Goal: Complete application form

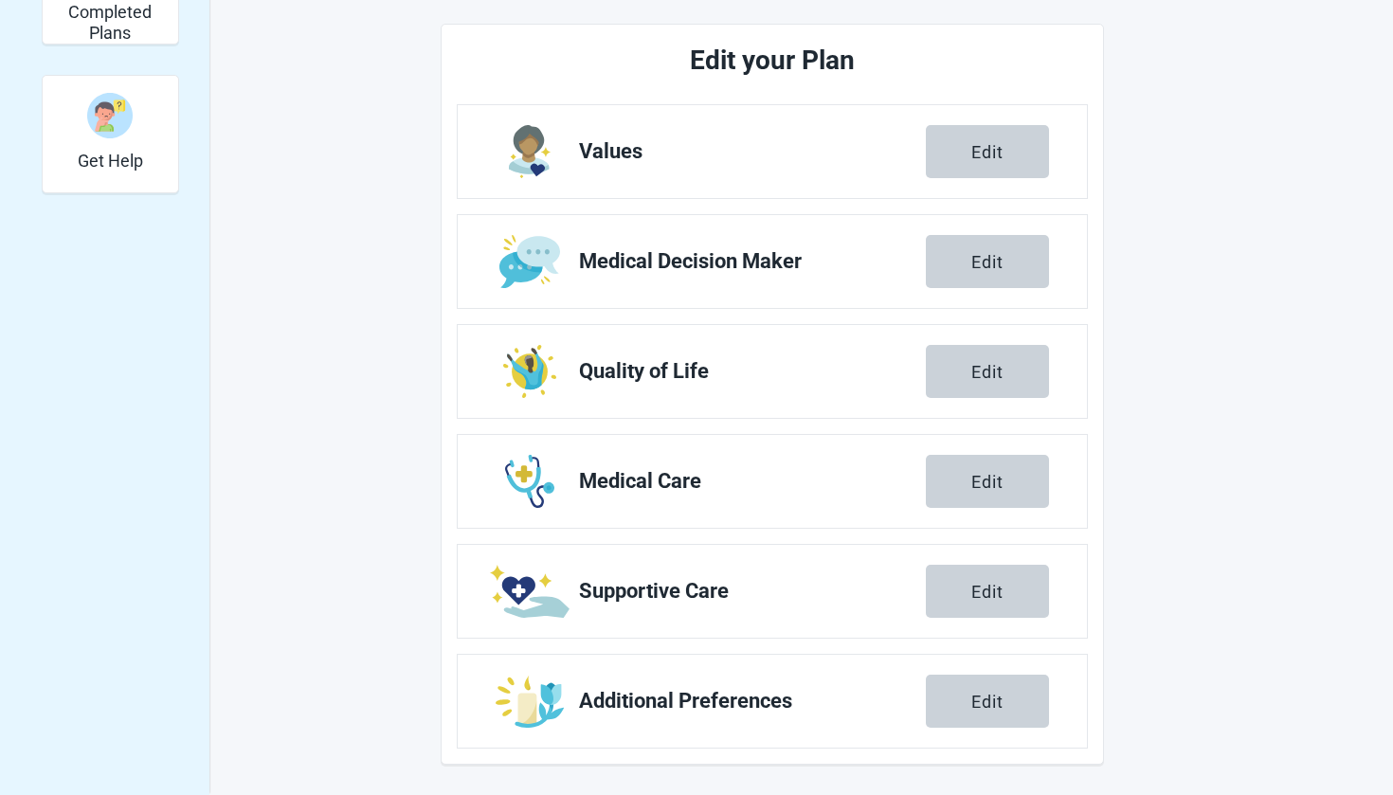
scroll to position [604, 0]
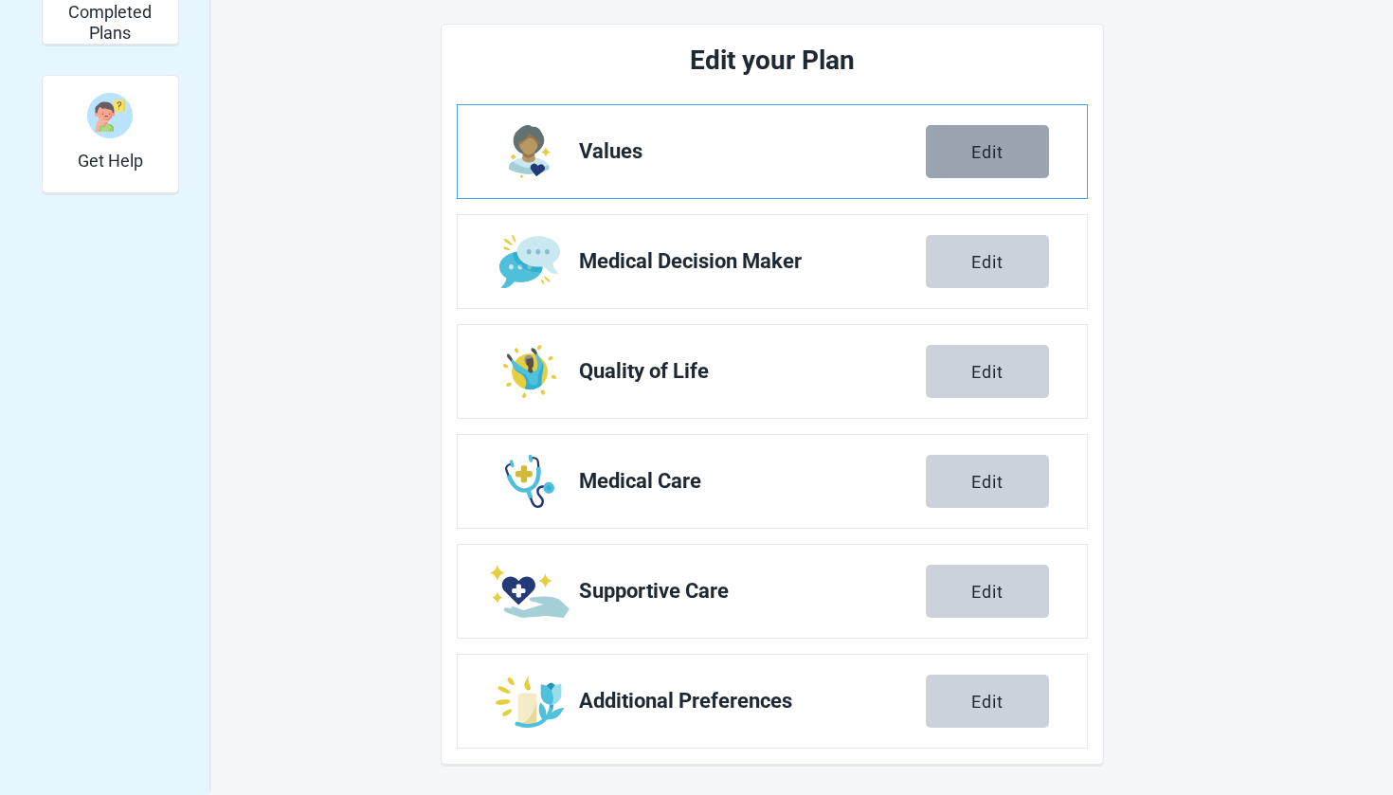
click at [981, 163] on button "Edit" at bounding box center [987, 151] width 123 height 53
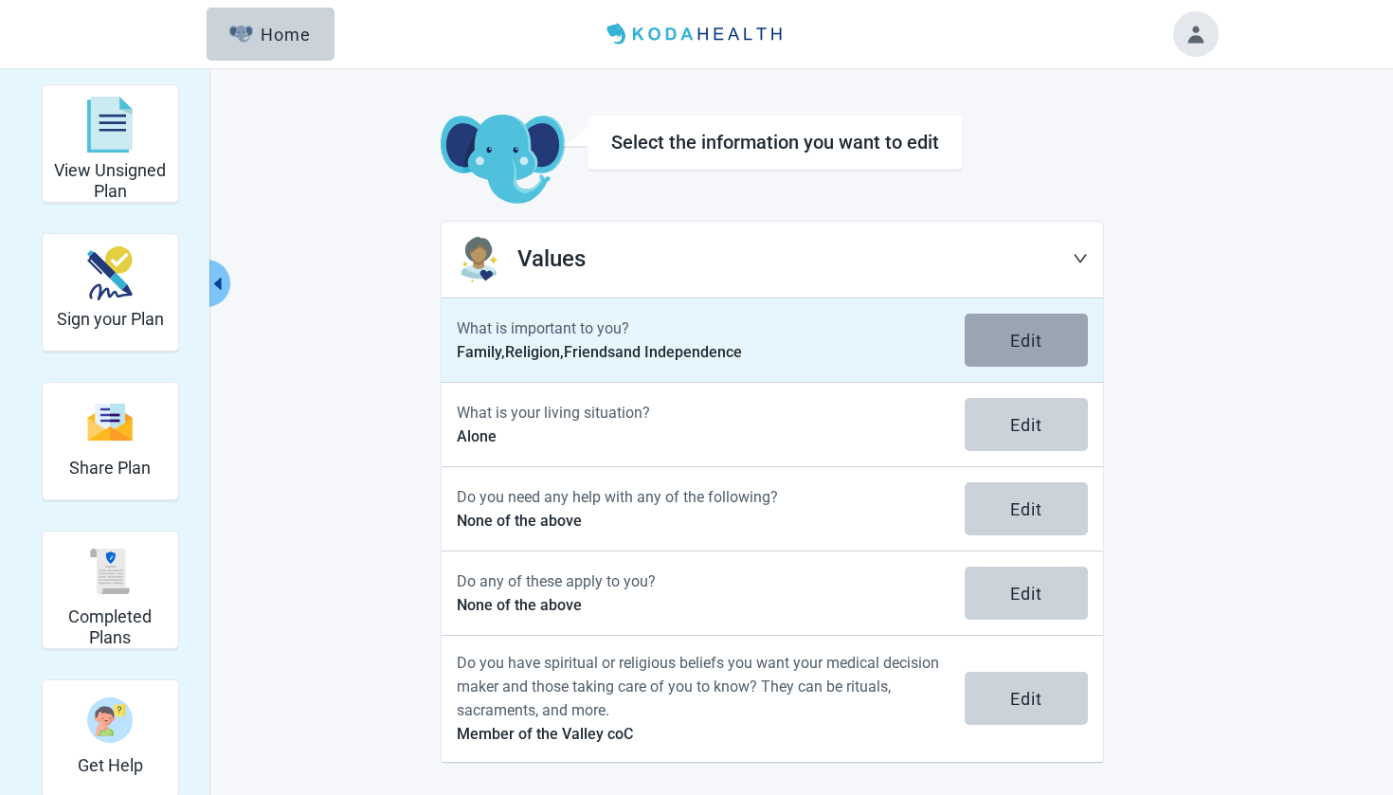
click at [1033, 357] on button "Edit" at bounding box center [1025, 340] width 123 height 53
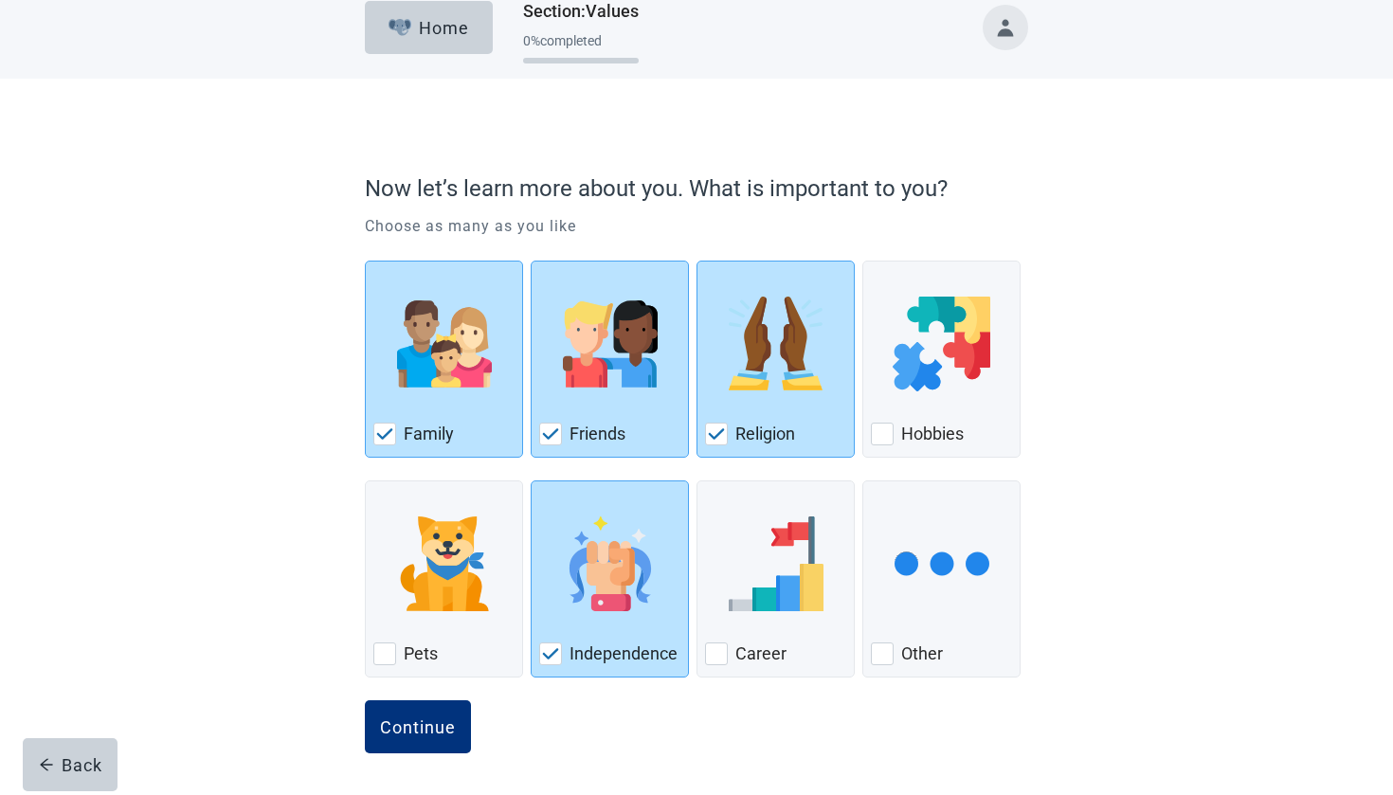
scroll to position [20, 0]
click at [436, 737] on button "Continue" at bounding box center [418, 726] width 106 height 53
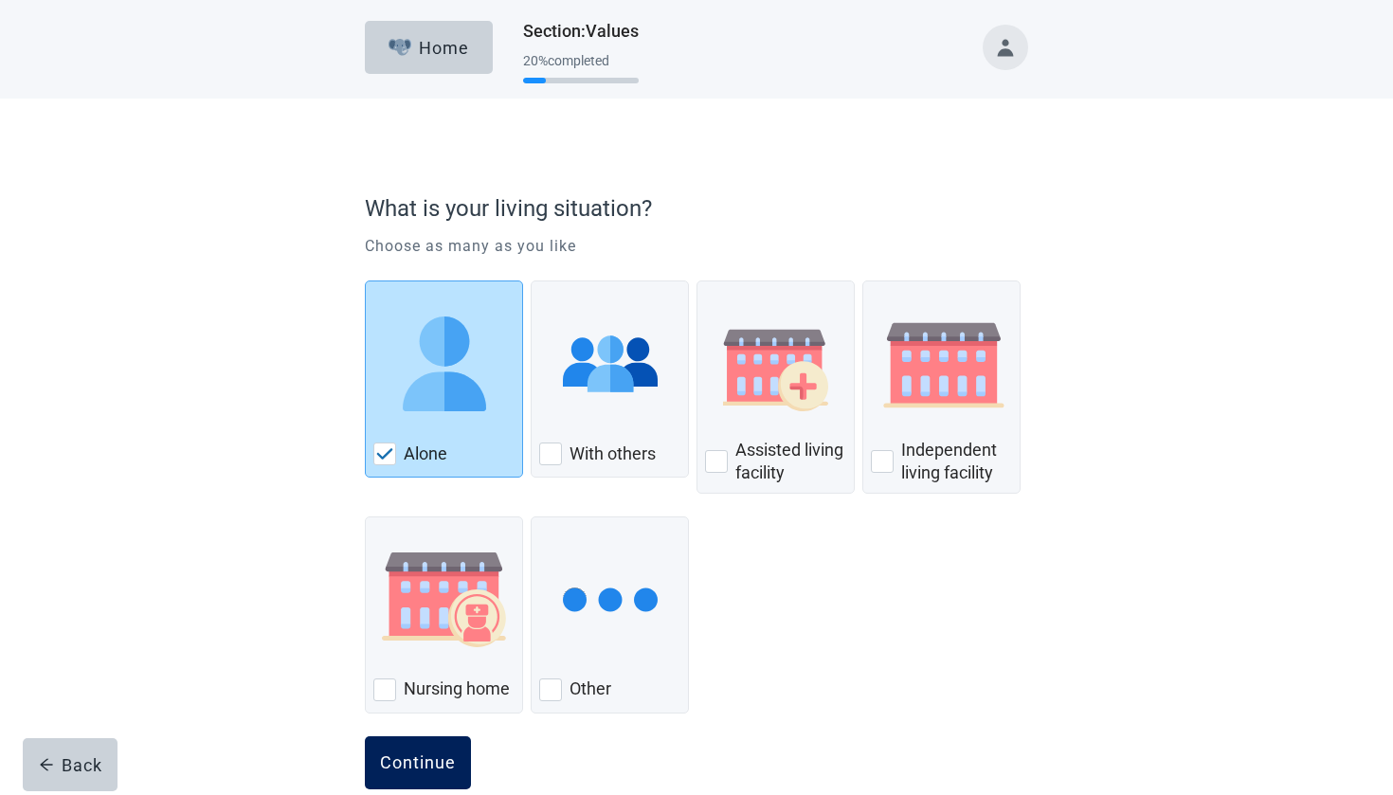
click at [419, 771] on button "Continue" at bounding box center [418, 762] width 106 height 53
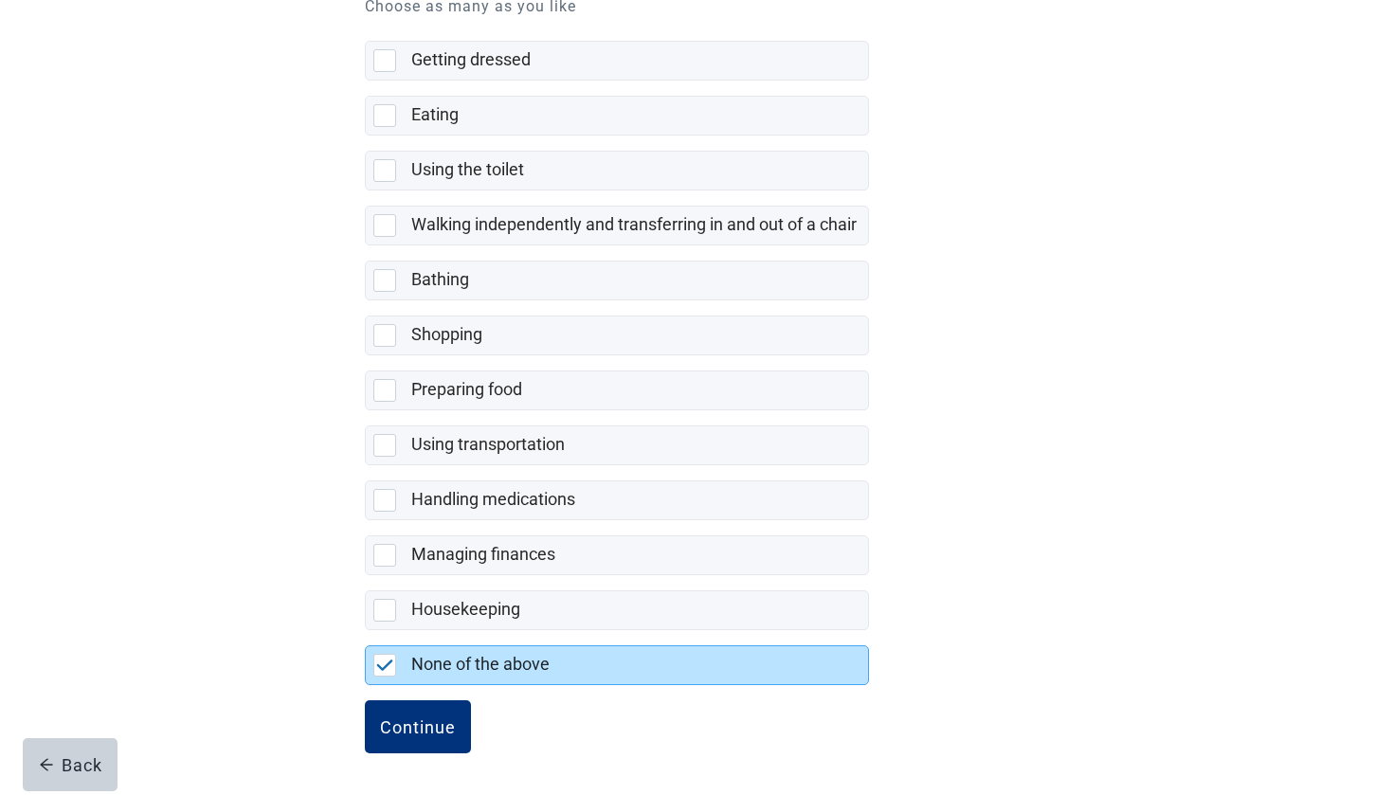
scroll to position [253, 0]
click at [408, 740] on button "Continue" at bounding box center [418, 726] width 106 height 53
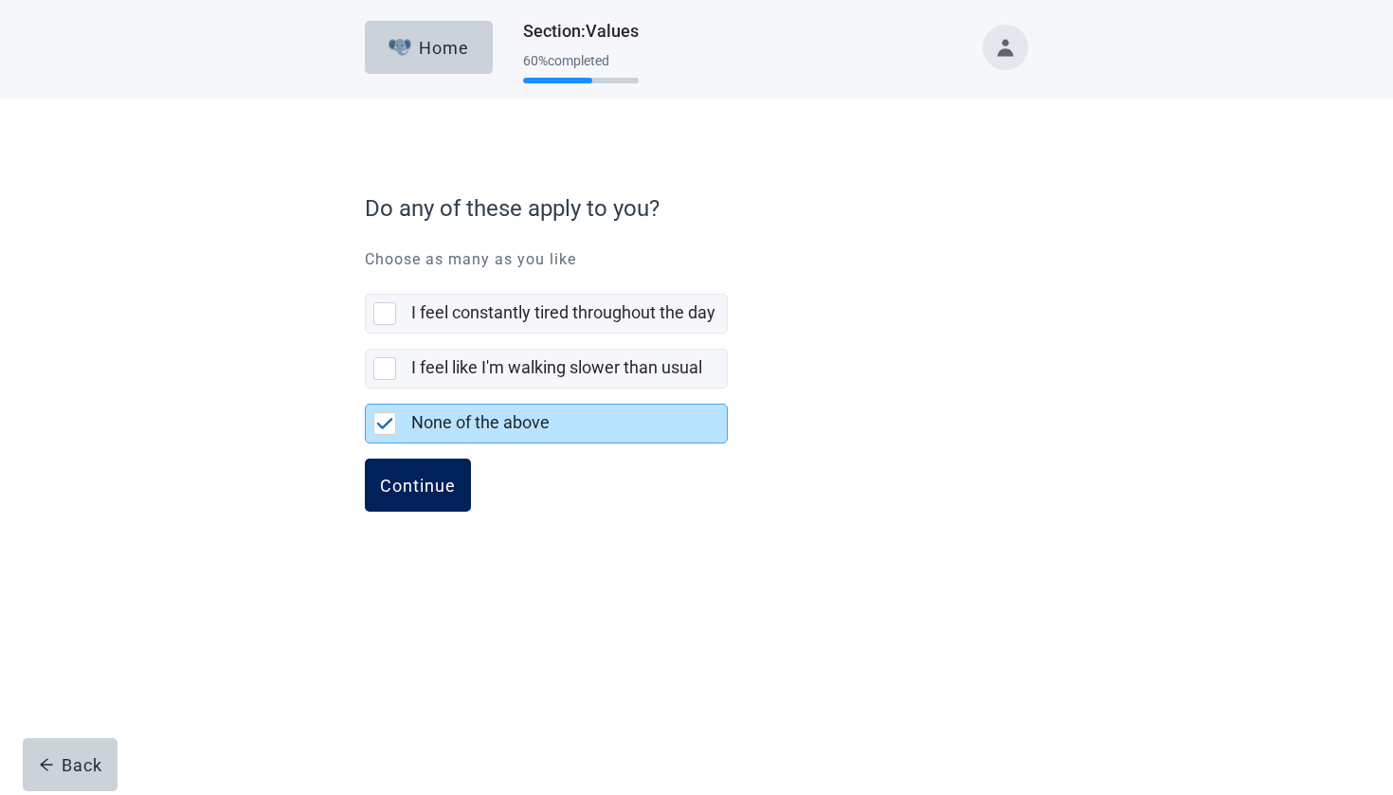
click at [395, 488] on div "Continue" at bounding box center [418, 485] width 76 height 19
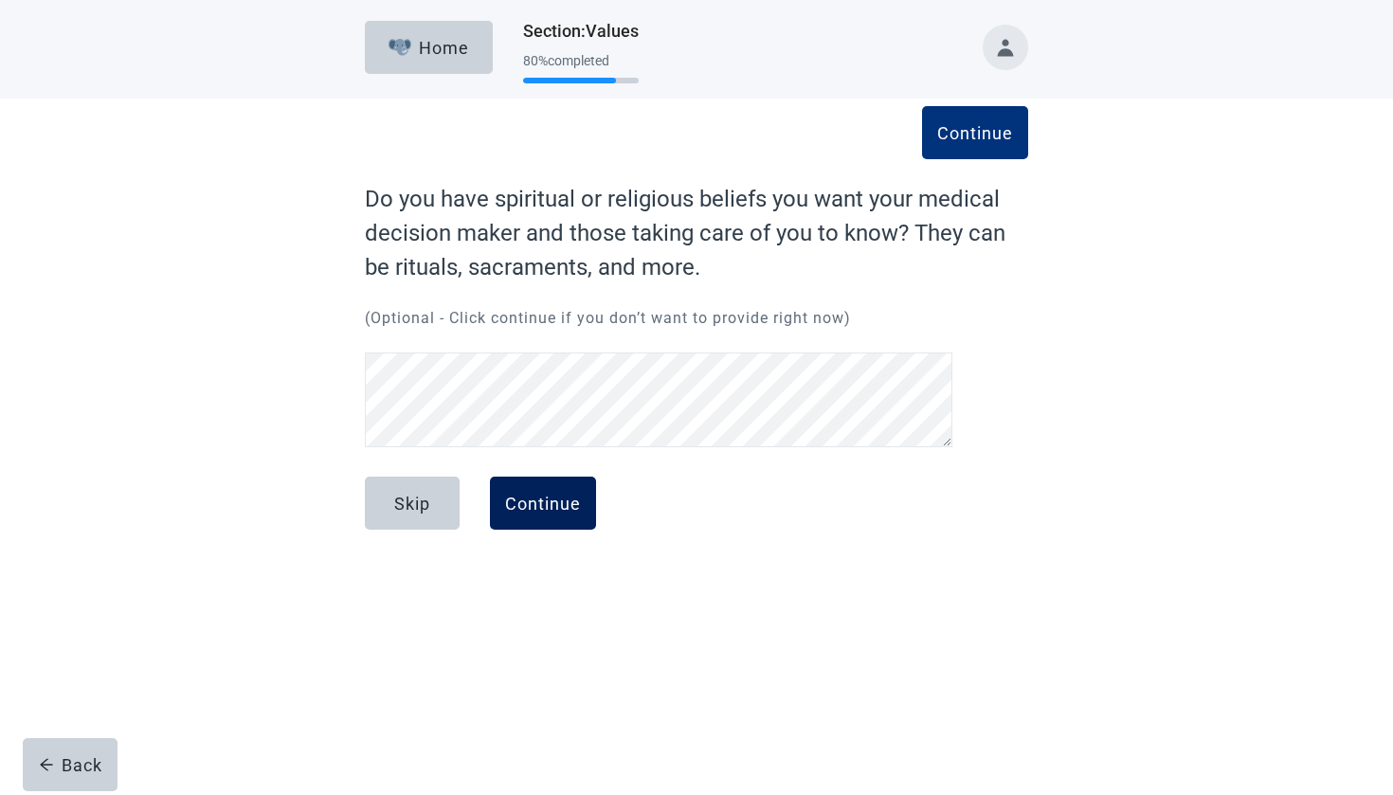
click at [544, 506] on div "Continue" at bounding box center [543, 503] width 76 height 19
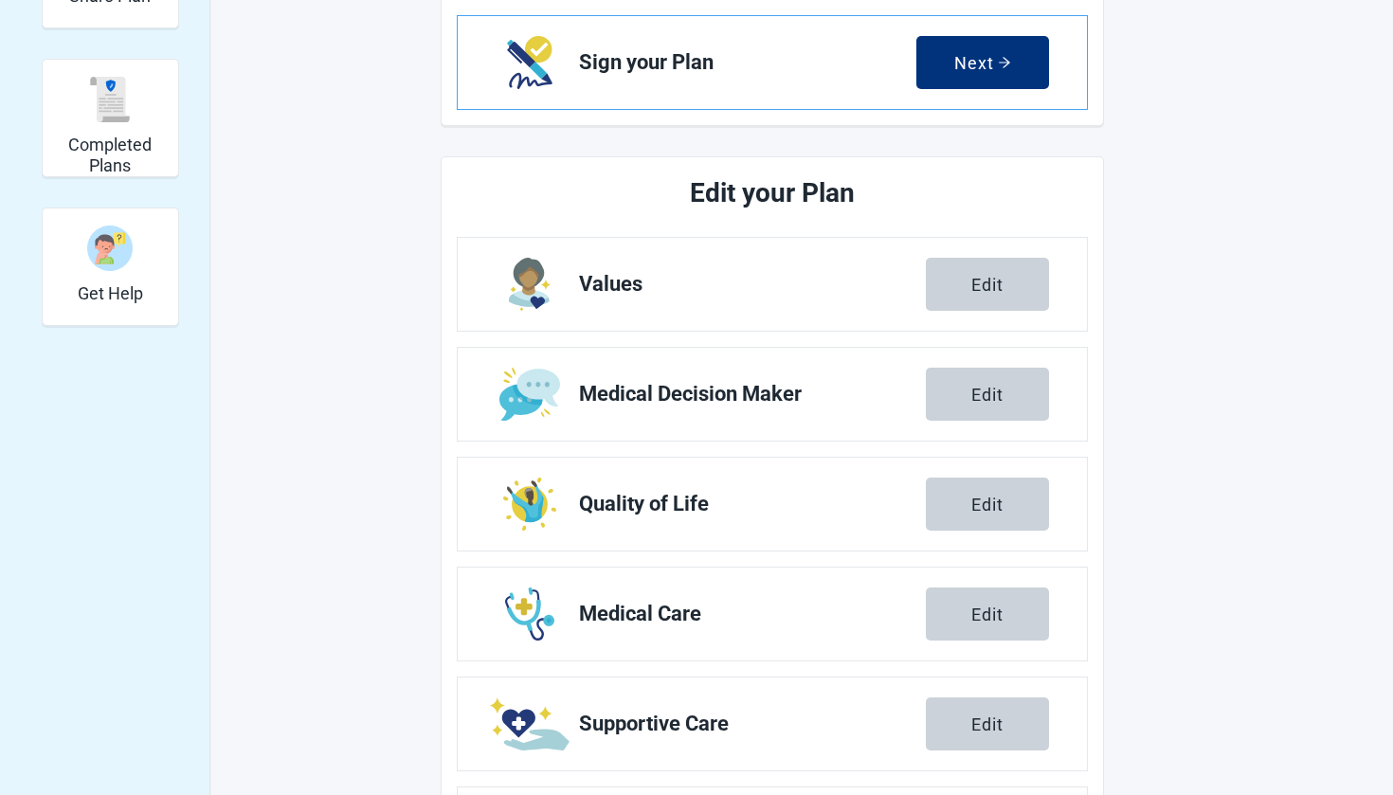
scroll to position [488, 0]
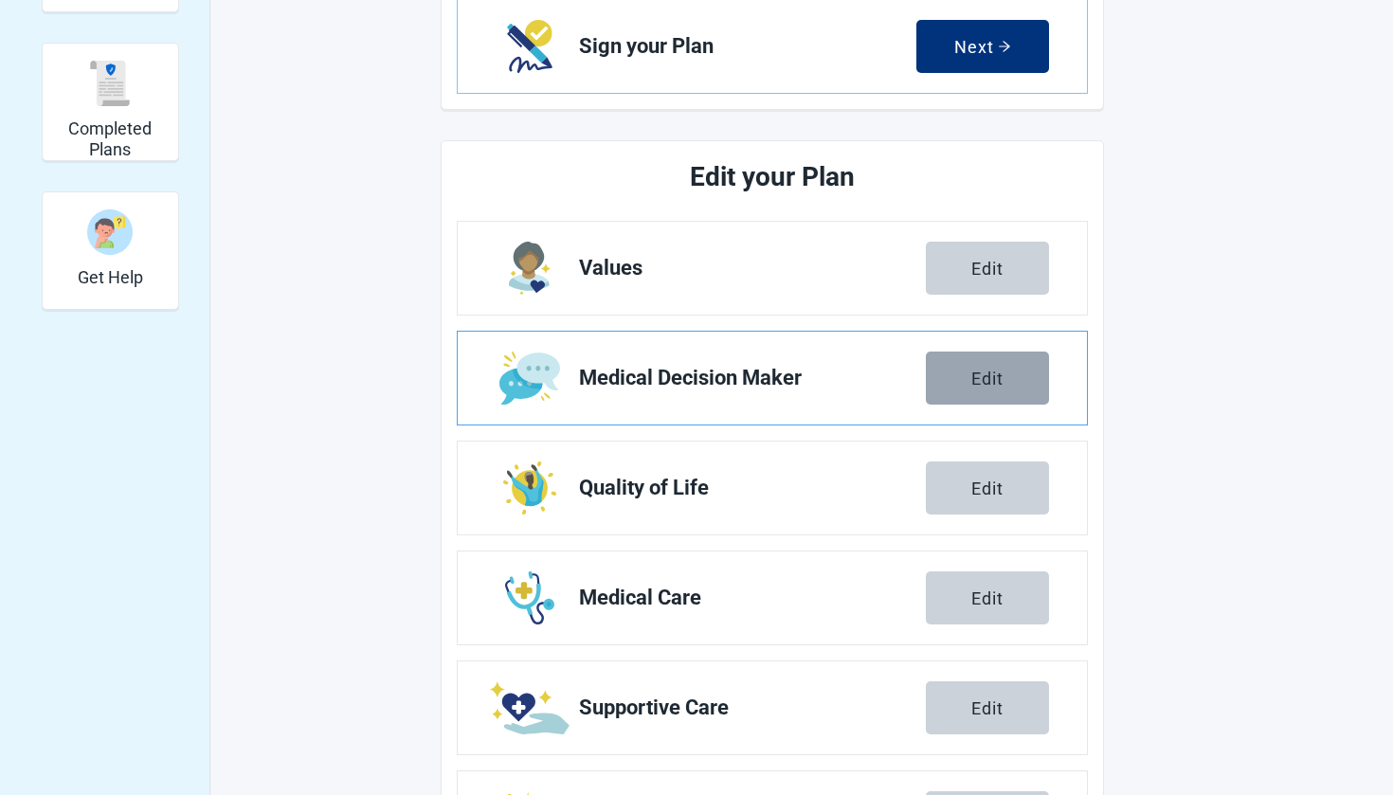
click at [1002, 382] on div "Edit" at bounding box center [987, 377] width 32 height 19
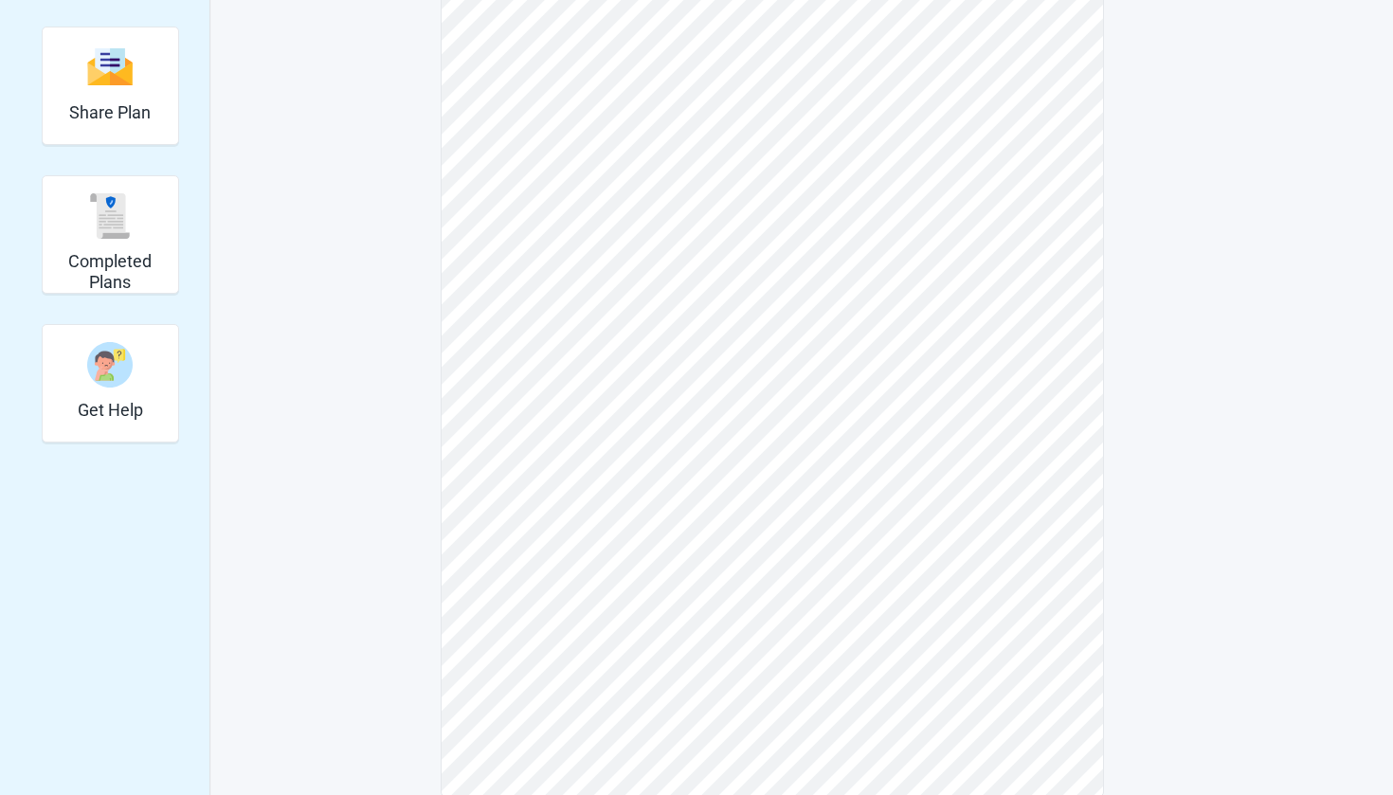
scroll to position [367, 0]
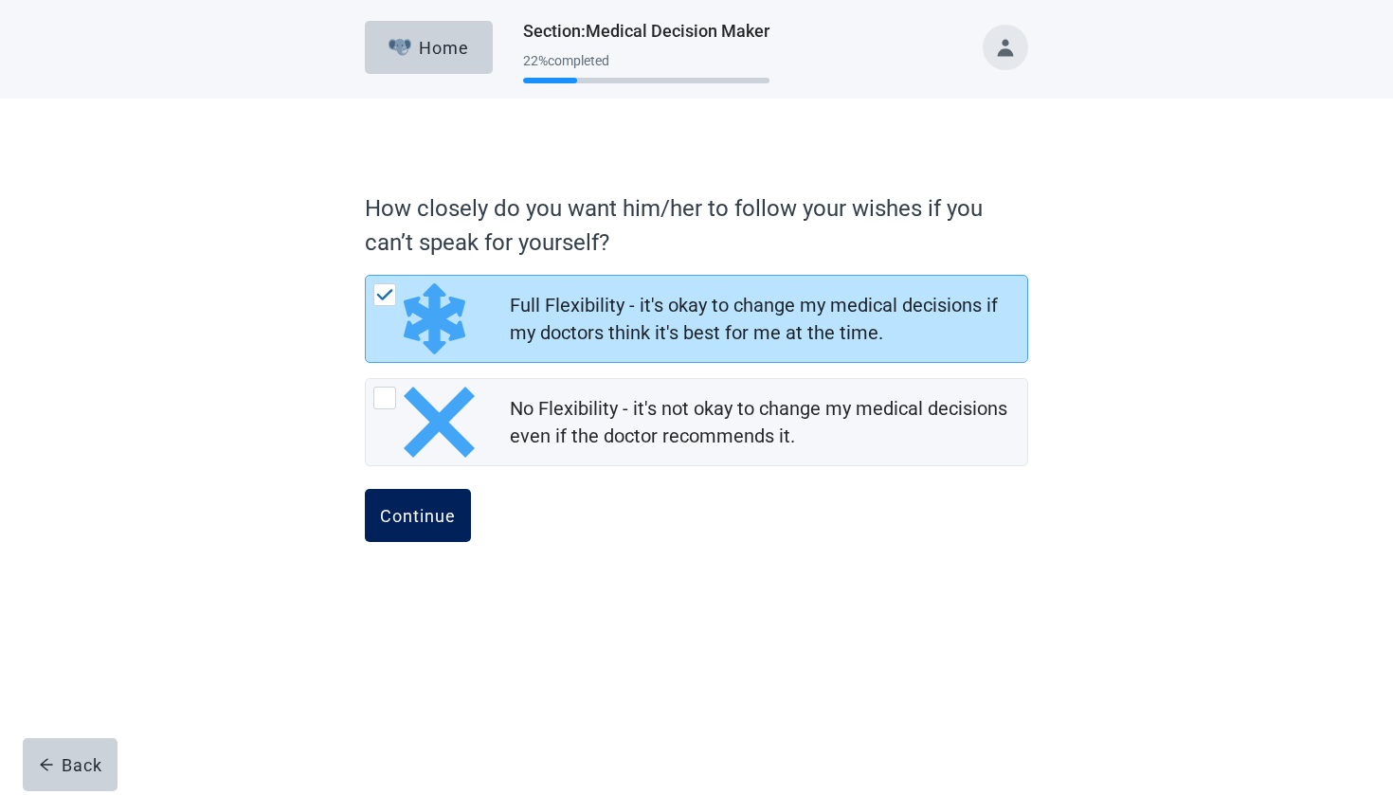
click at [421, 512] on div "Continue" at bounding box center [418, 515] width 76 height 19
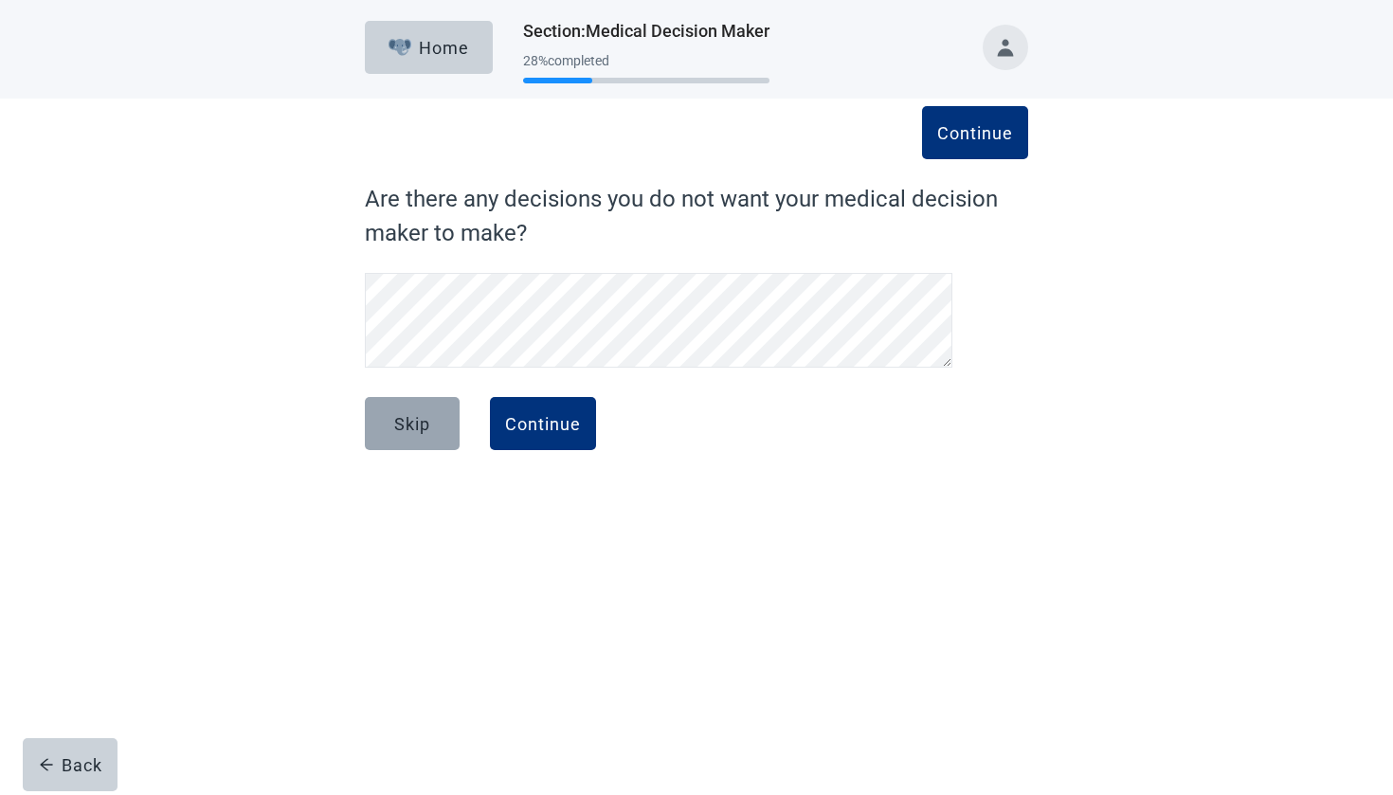
click at [414, 439] on button "Skip" at bounding box center [412, 423] width 95 height 53
click at [558, 428] on div "Continue" at bounding box center [543, 423] width 76 height 19
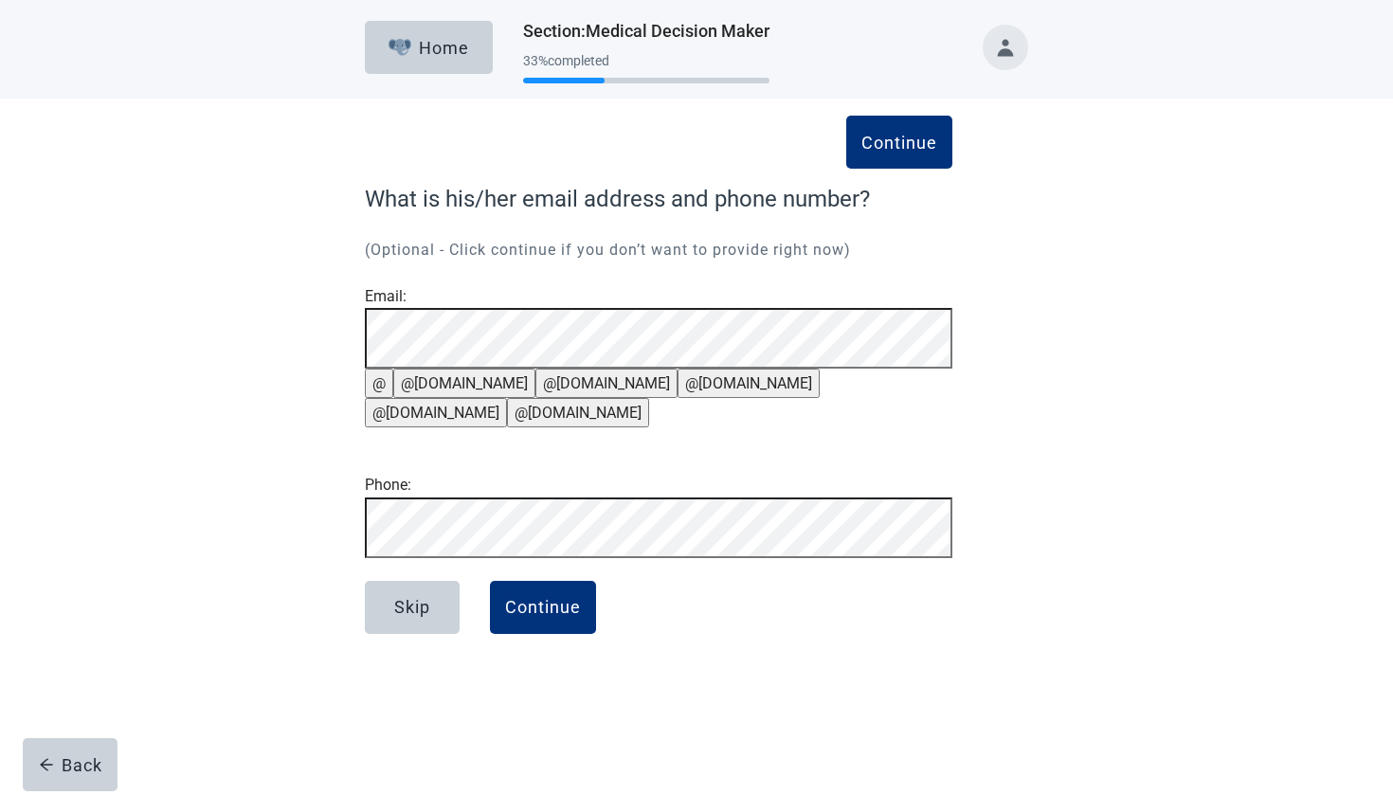
scroll to position [7, 0]
click at [556, 617] on div "Continue" at bounding box center [543, 607] width 76 height 19
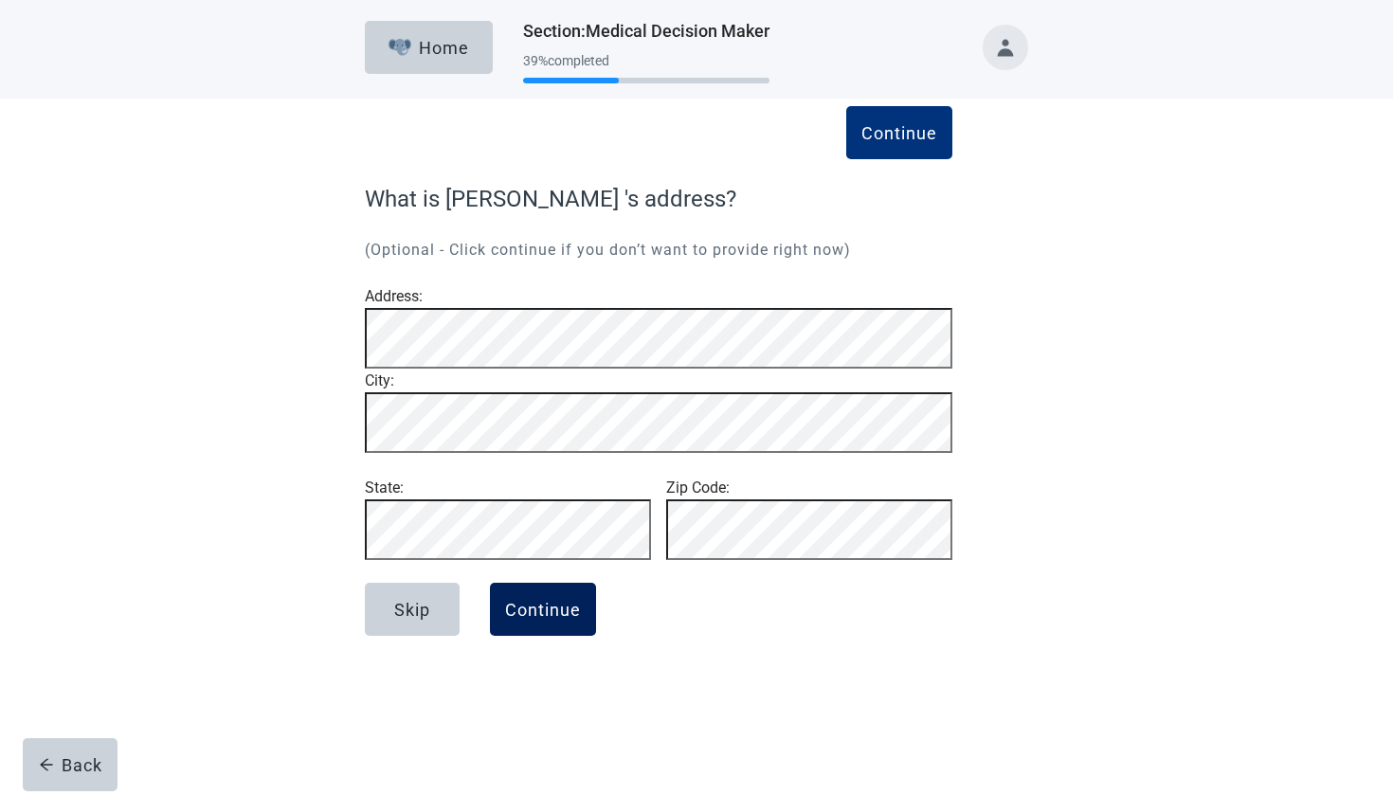
click at [552, 636] on button "Continue" at bounding box center [543, 609] width 106 height 53
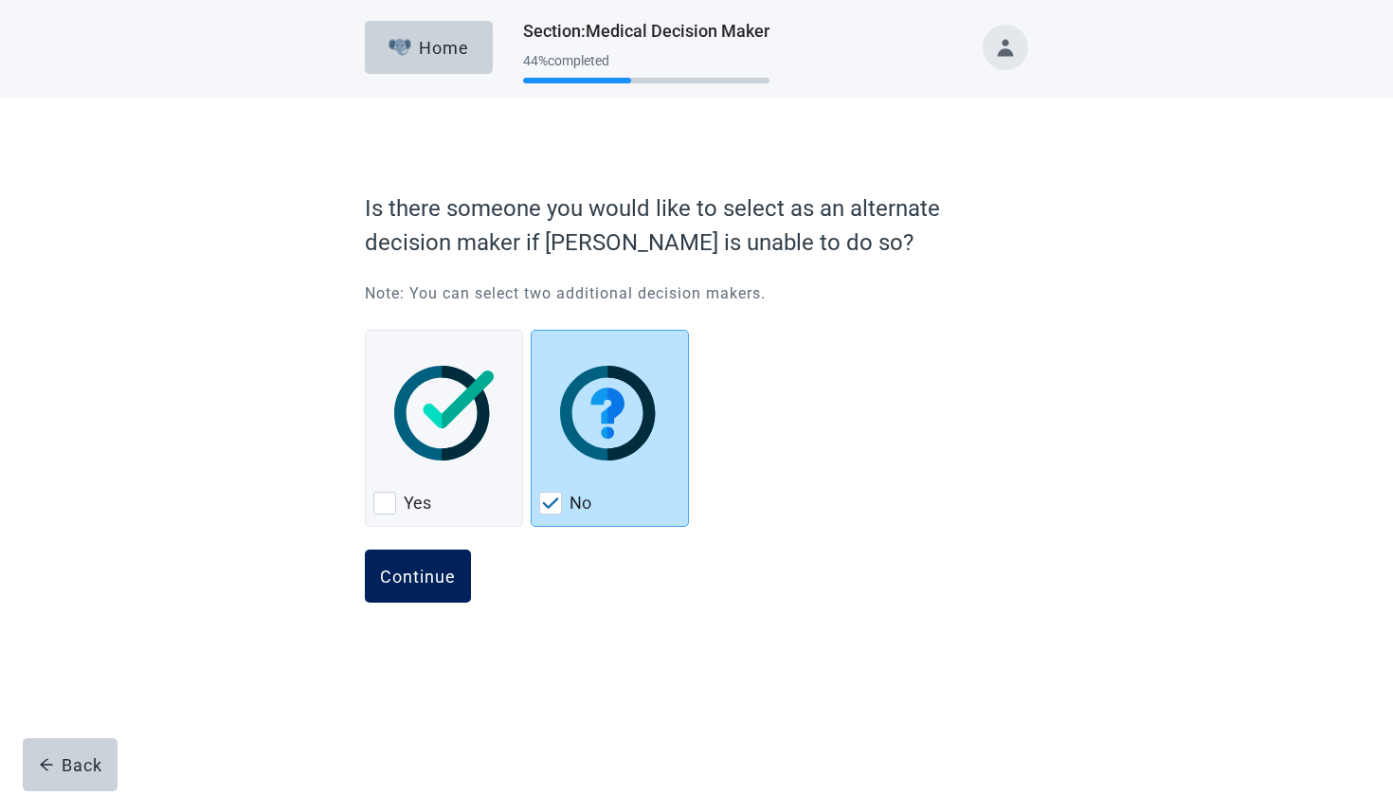
click at [429, 592] on button "Continue" at bounding box center [418, 575] width 106 height 53
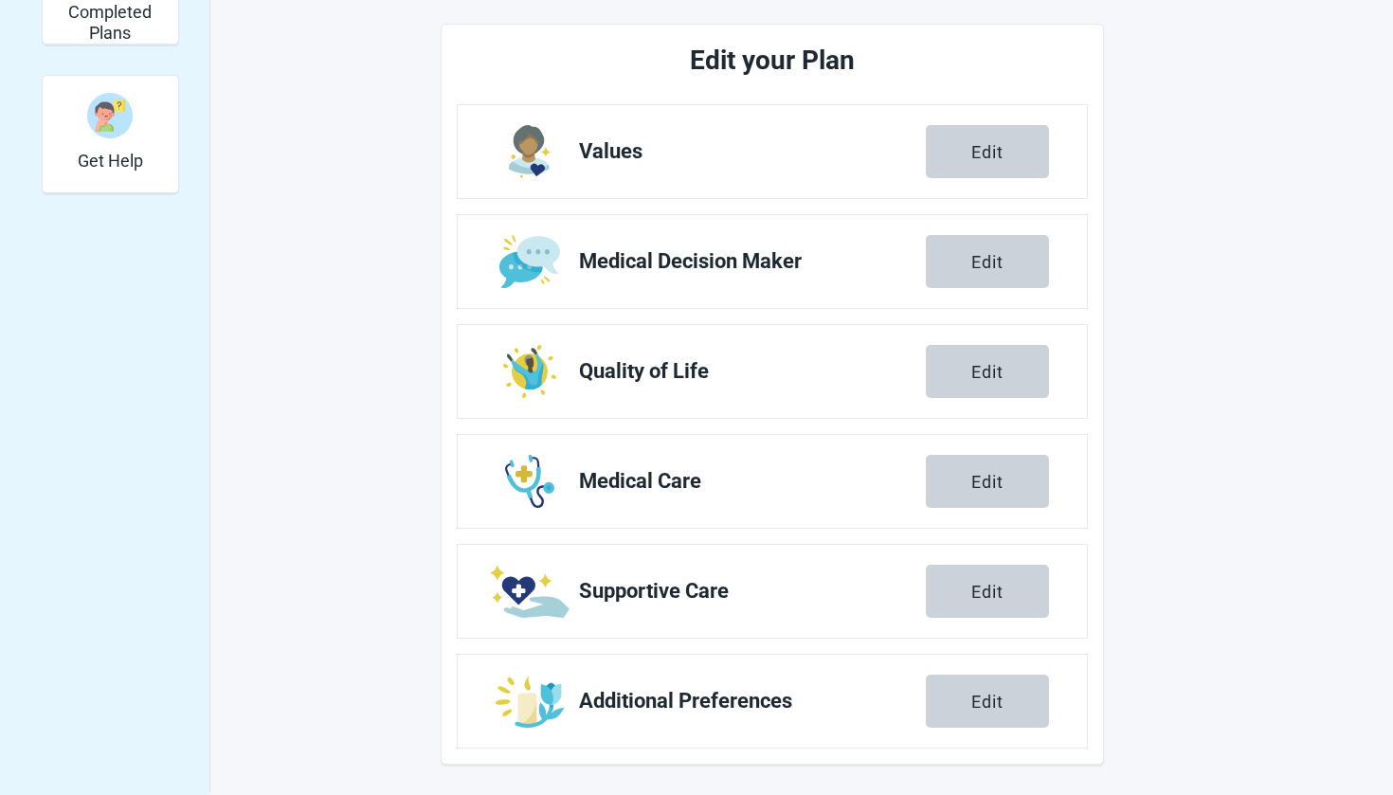
scroll to position [604, 0]
click at [998, 370] on div "Edit" at bounding box center [987, 371] width 32 height 19
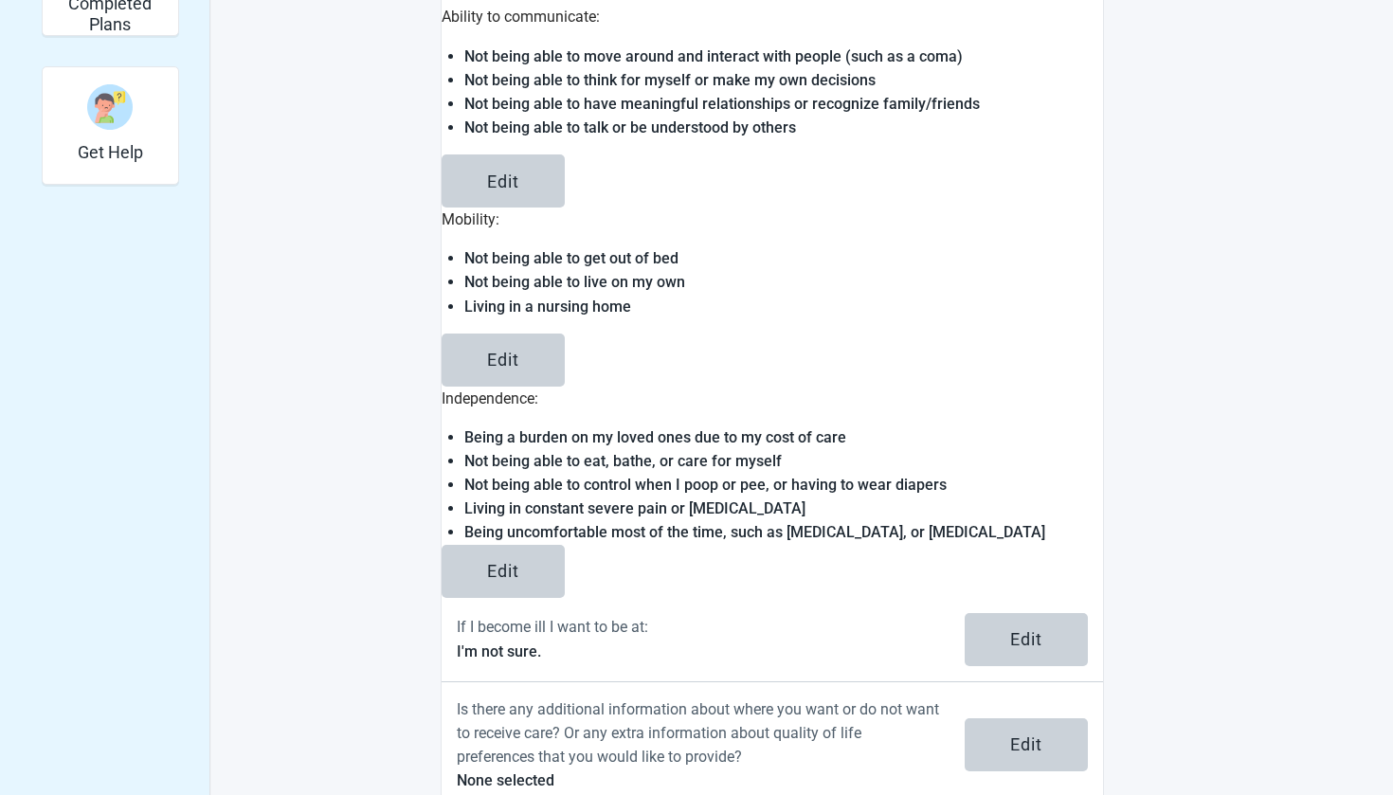
scroll to position [611, 0]
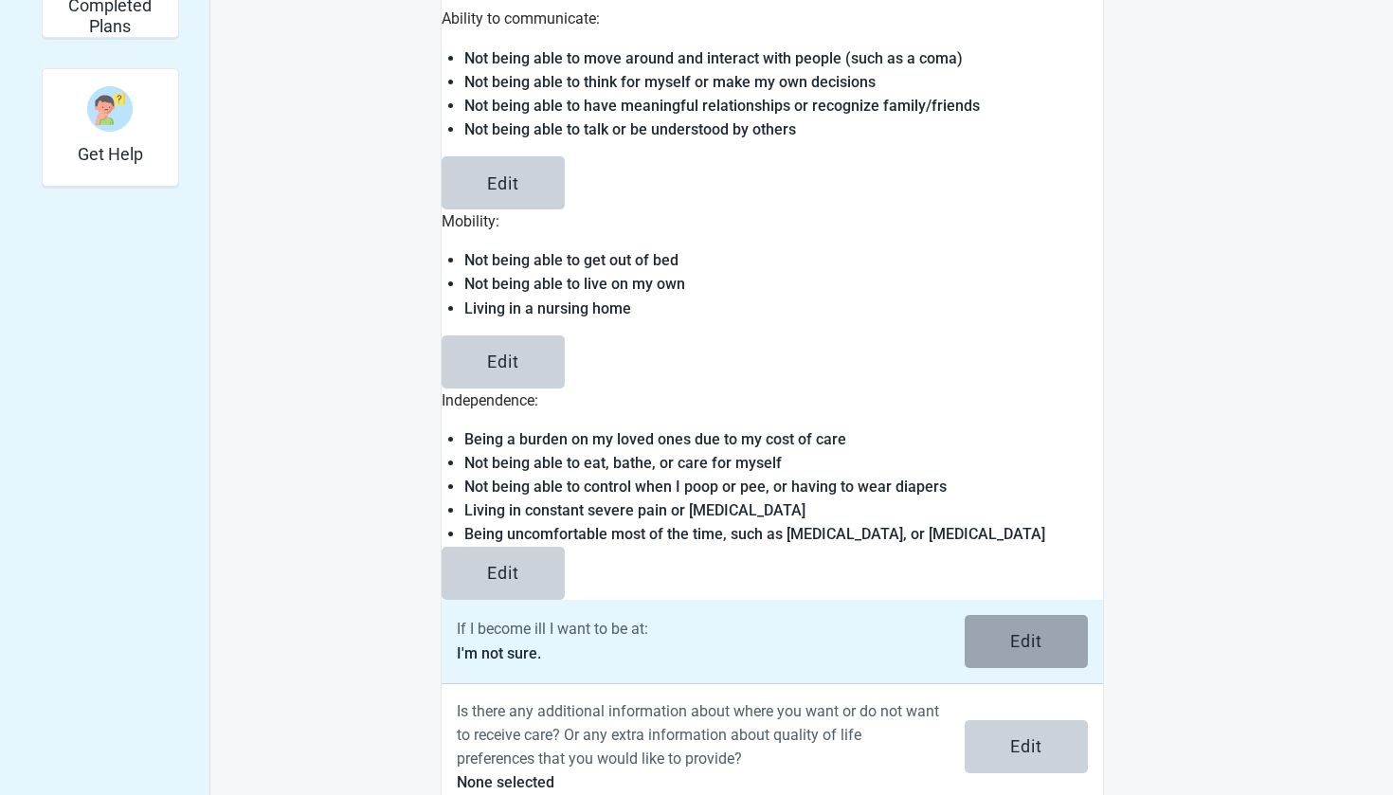
click at [1051, 615] on button "Edit" at bounding box center [1025, 641] width 123 height 53
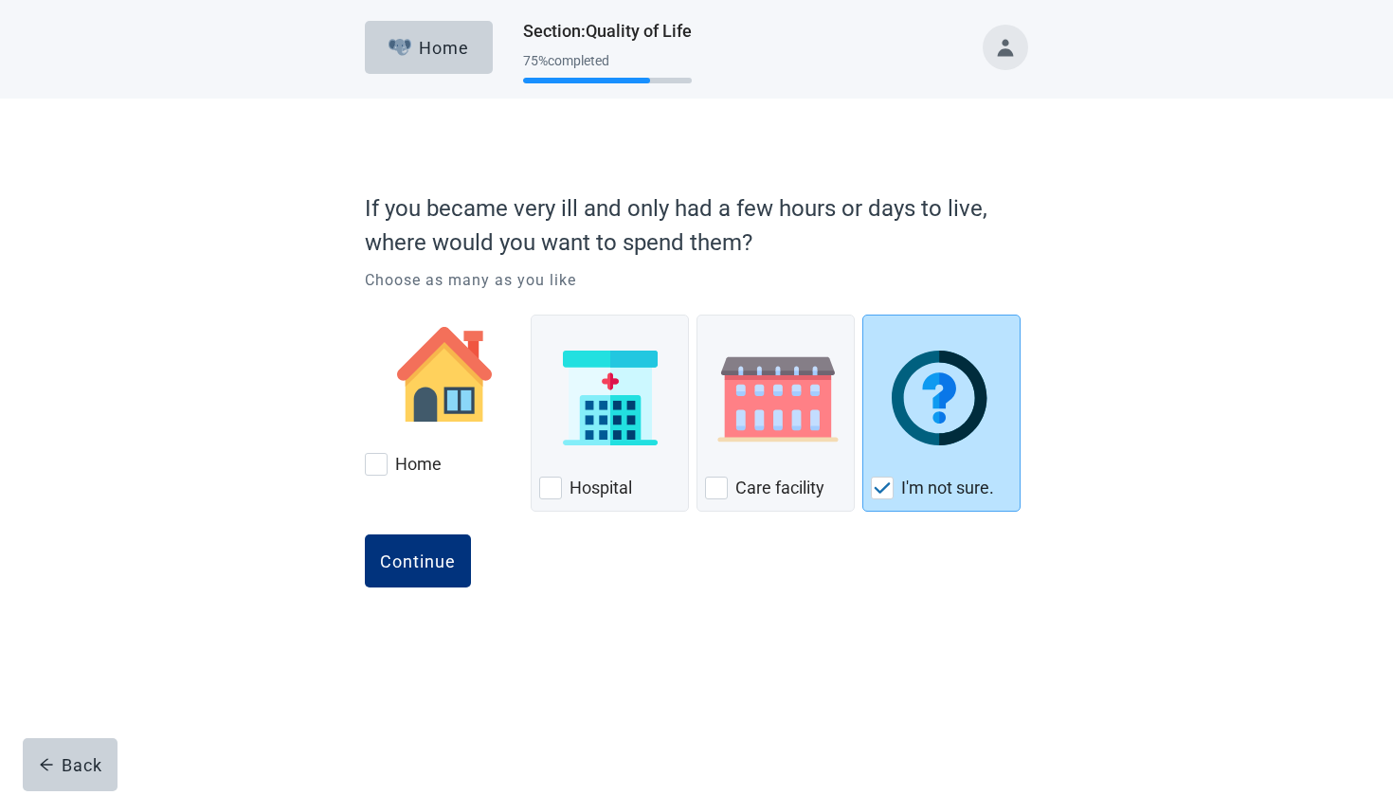
click at [387, 476] on div "Home, checkbox, not checked" at bounding box center [376, 464] width 23 height 23
click at [366, 300] on input "Home" at bounding box center [365, 299] width 1 height 1
checkbox input "true"
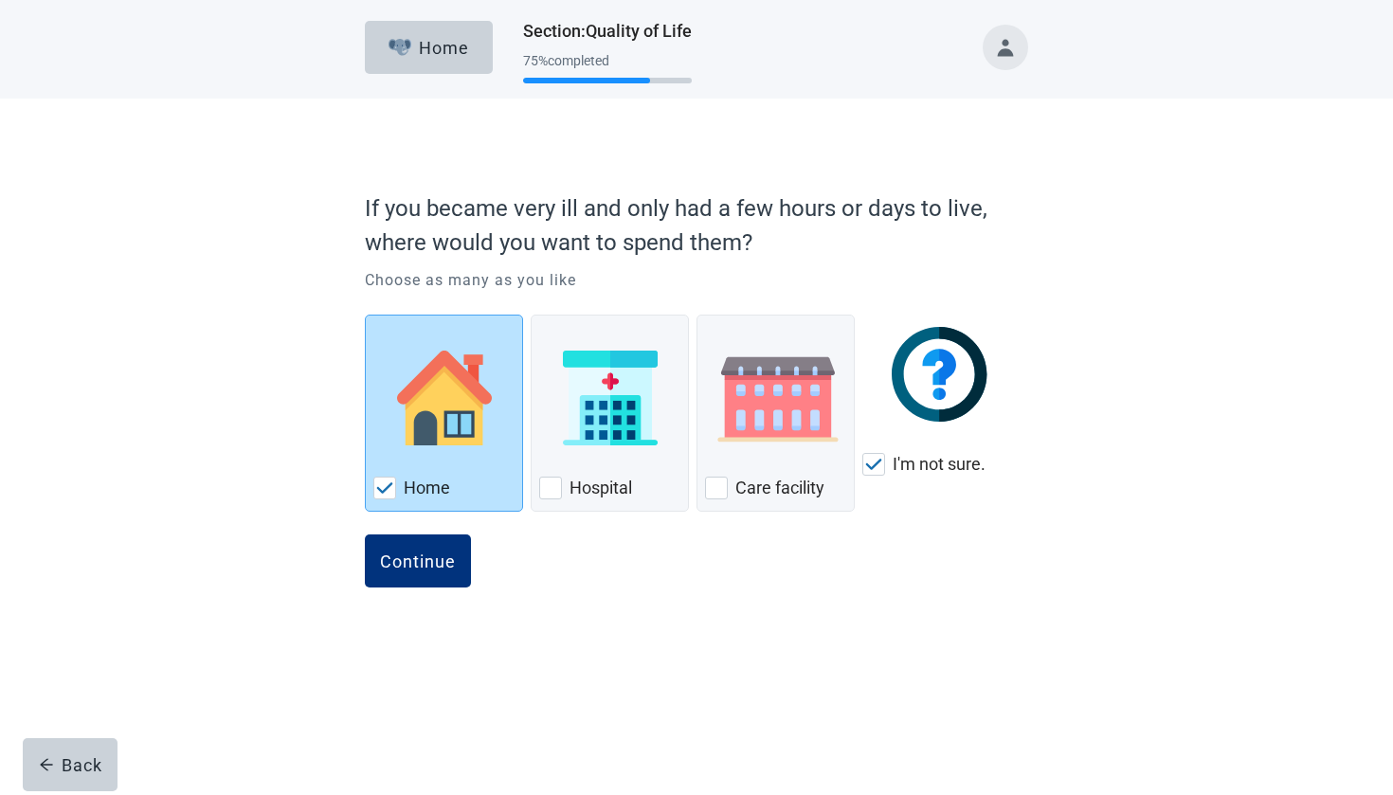
click at [882, 470] on img "I'm not sure., checkbox, checked" at bounding box center [873, 463] width 17 height 11
click at [863, 300] on input "I'm not sure." at bounding box center [862, 299] width 1 height 1
checkbox input "false"
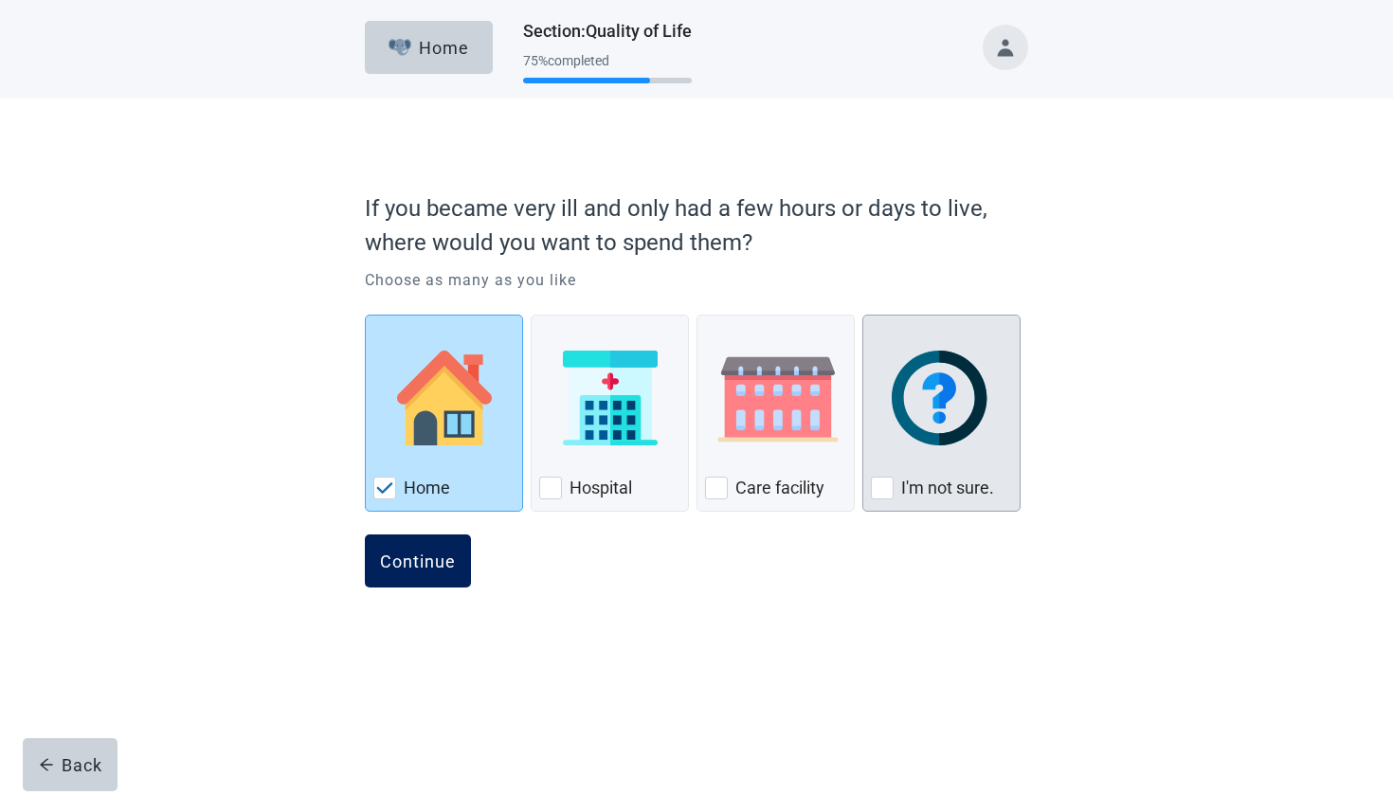
click at [436, 571] on button "Continue" at bounding box center [418, 560] width 106 height 53
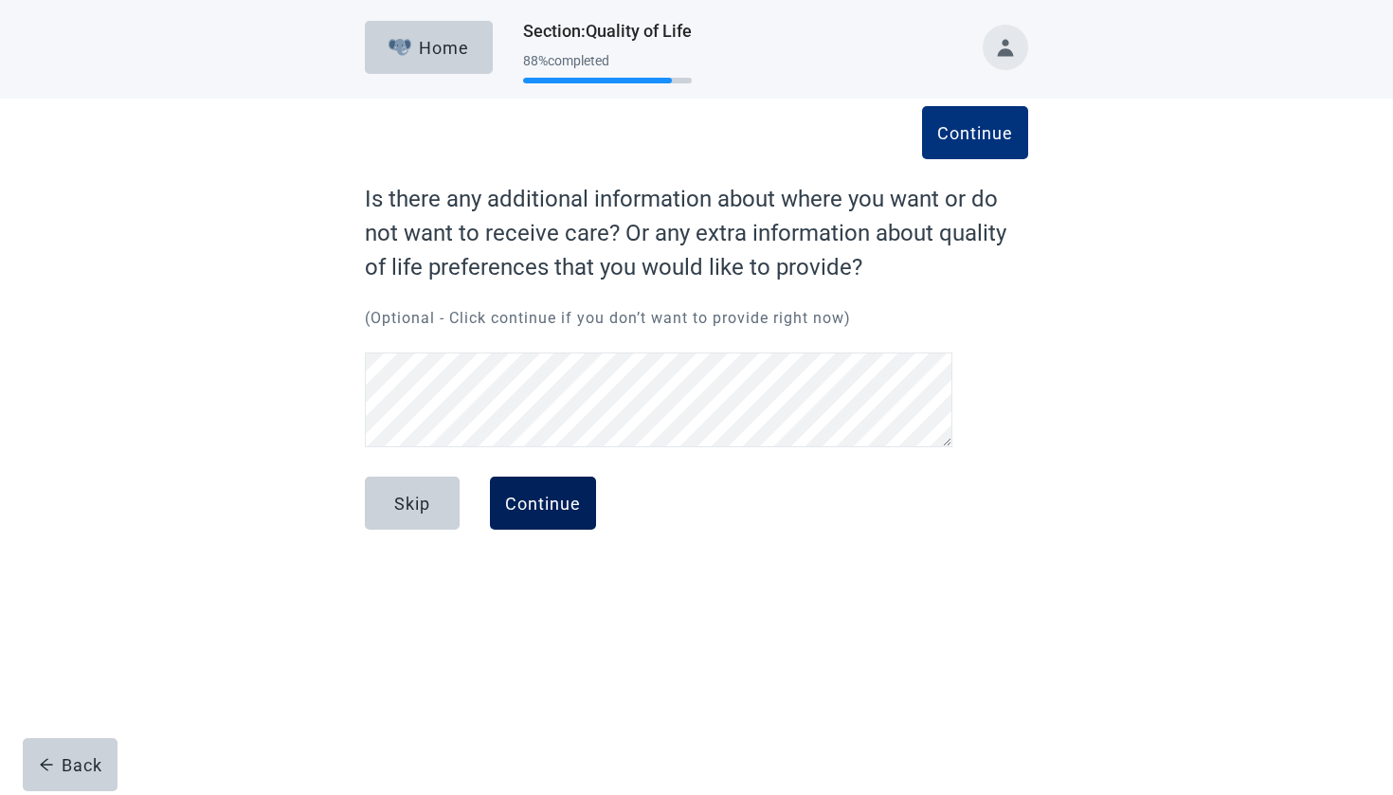
click at [524, 512] on div "Continue" at bounding box center [543, 503] width 76 height 19
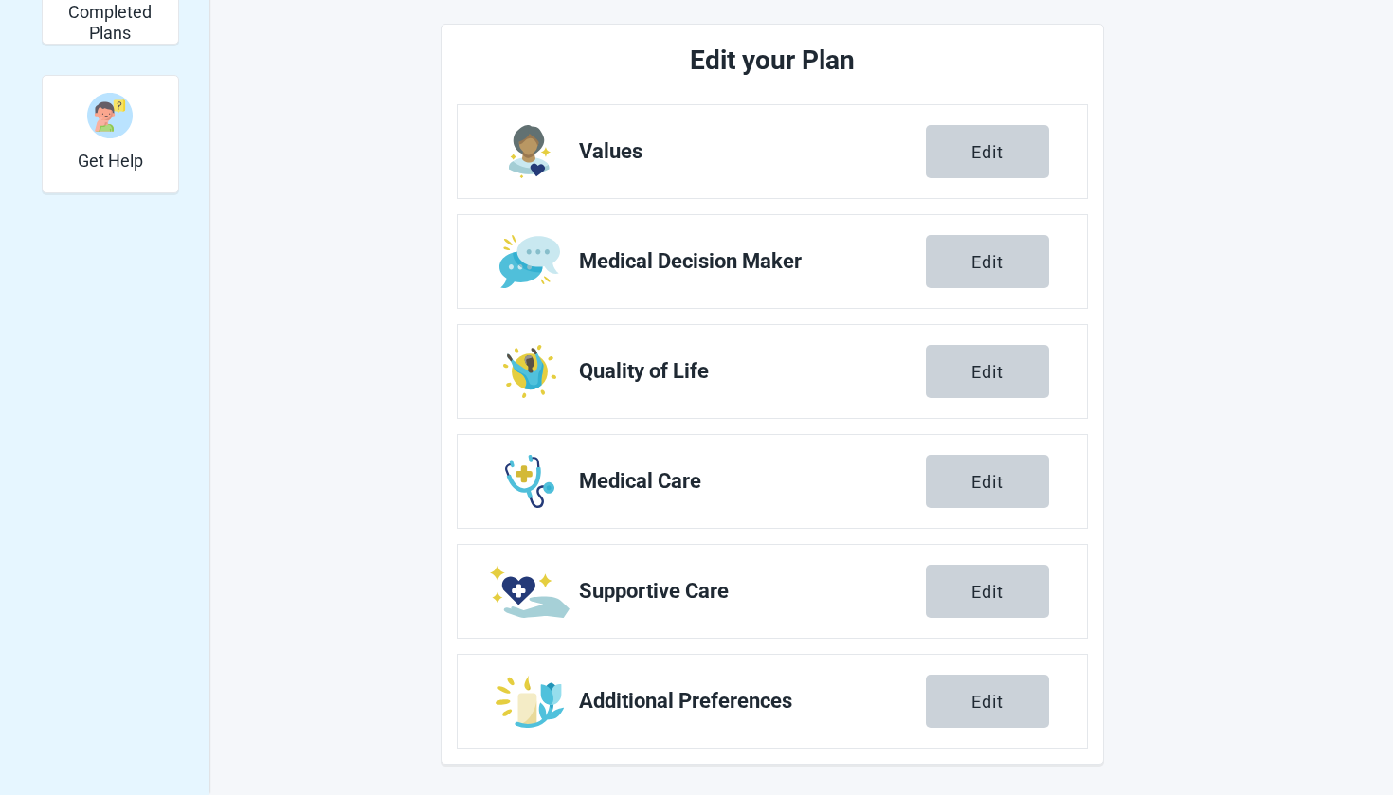
scroll to position [604, 0]
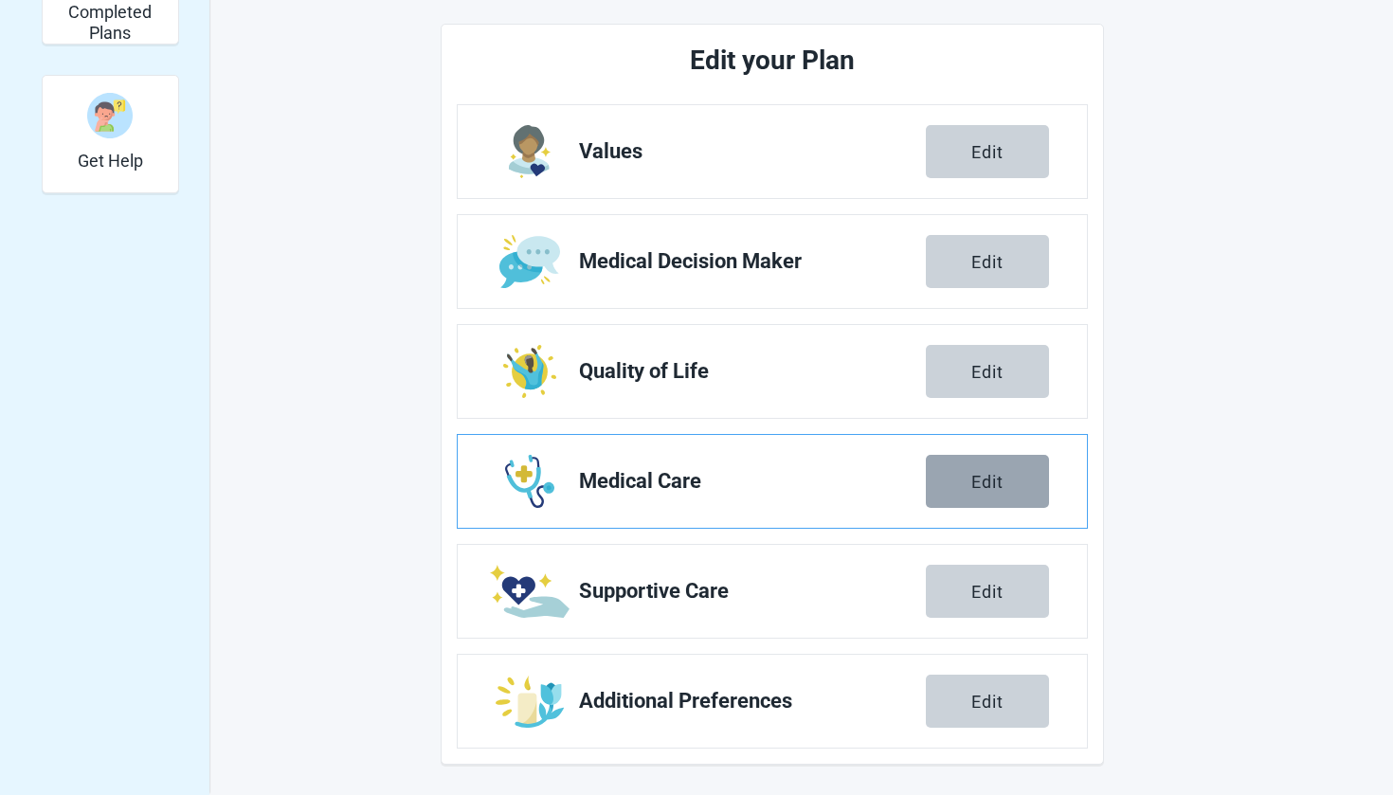
click at [976, 486] on div "Edit" at bounding box center [987, 481] width 32 height 19
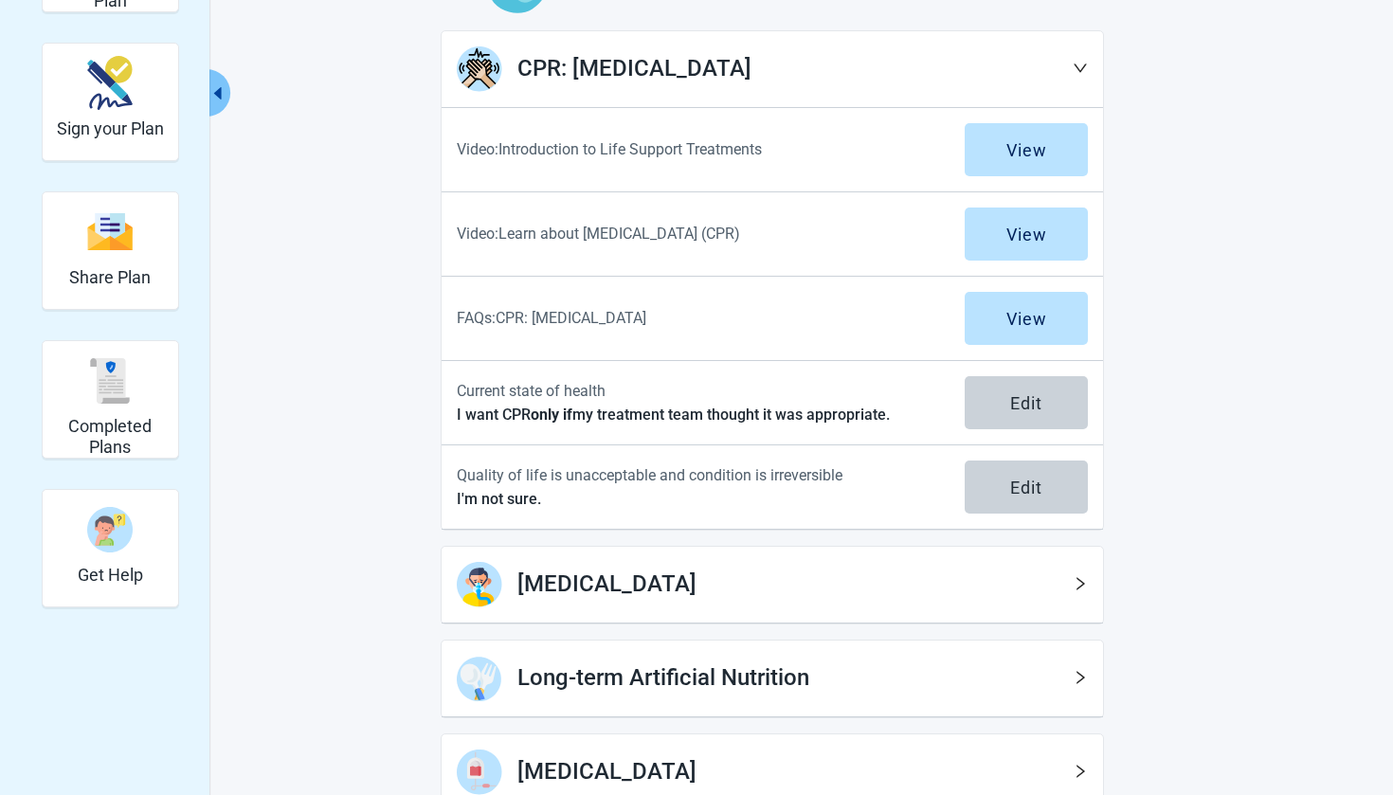
scroll to position [193, 0]
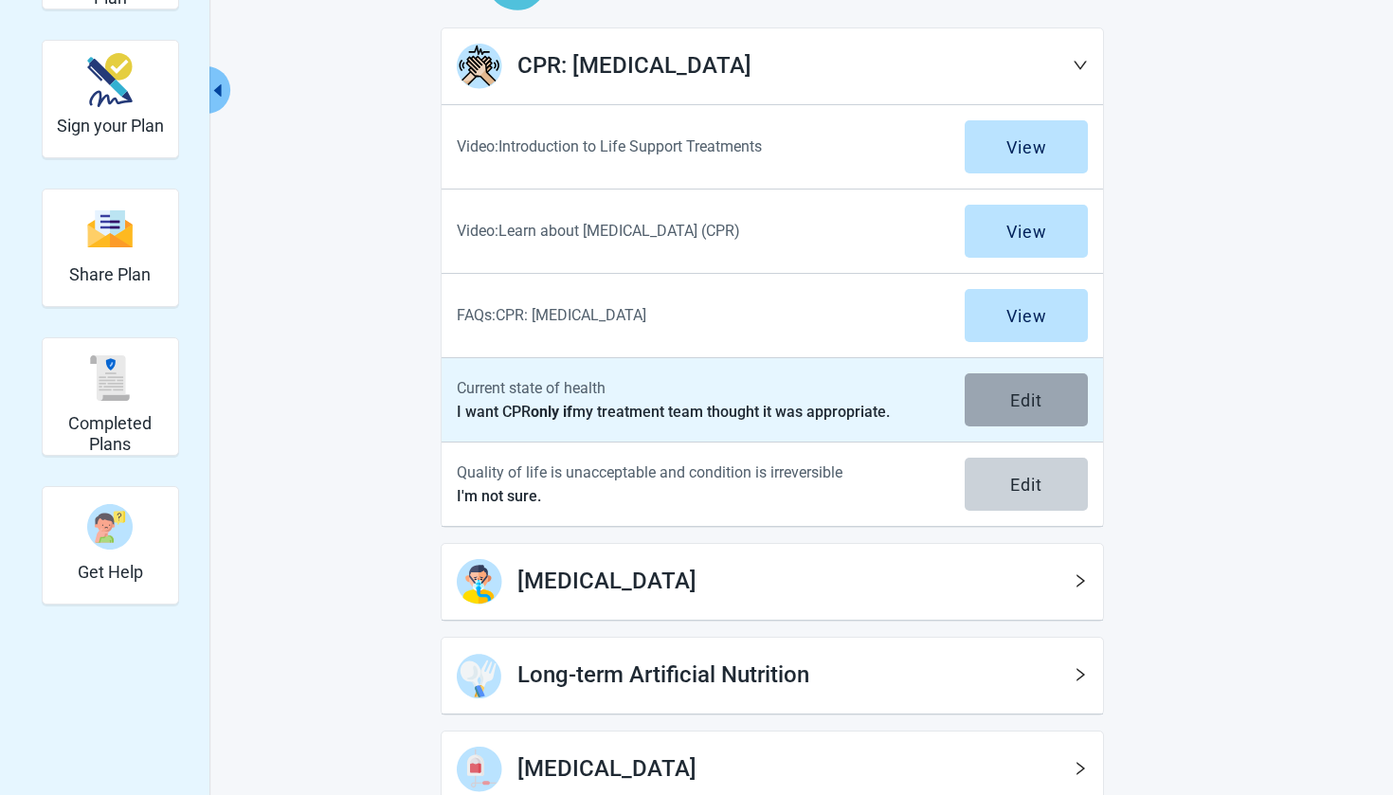
click at [1034, 414] on button "Edit" at bounding box center [1025, 399] width 123 height 53
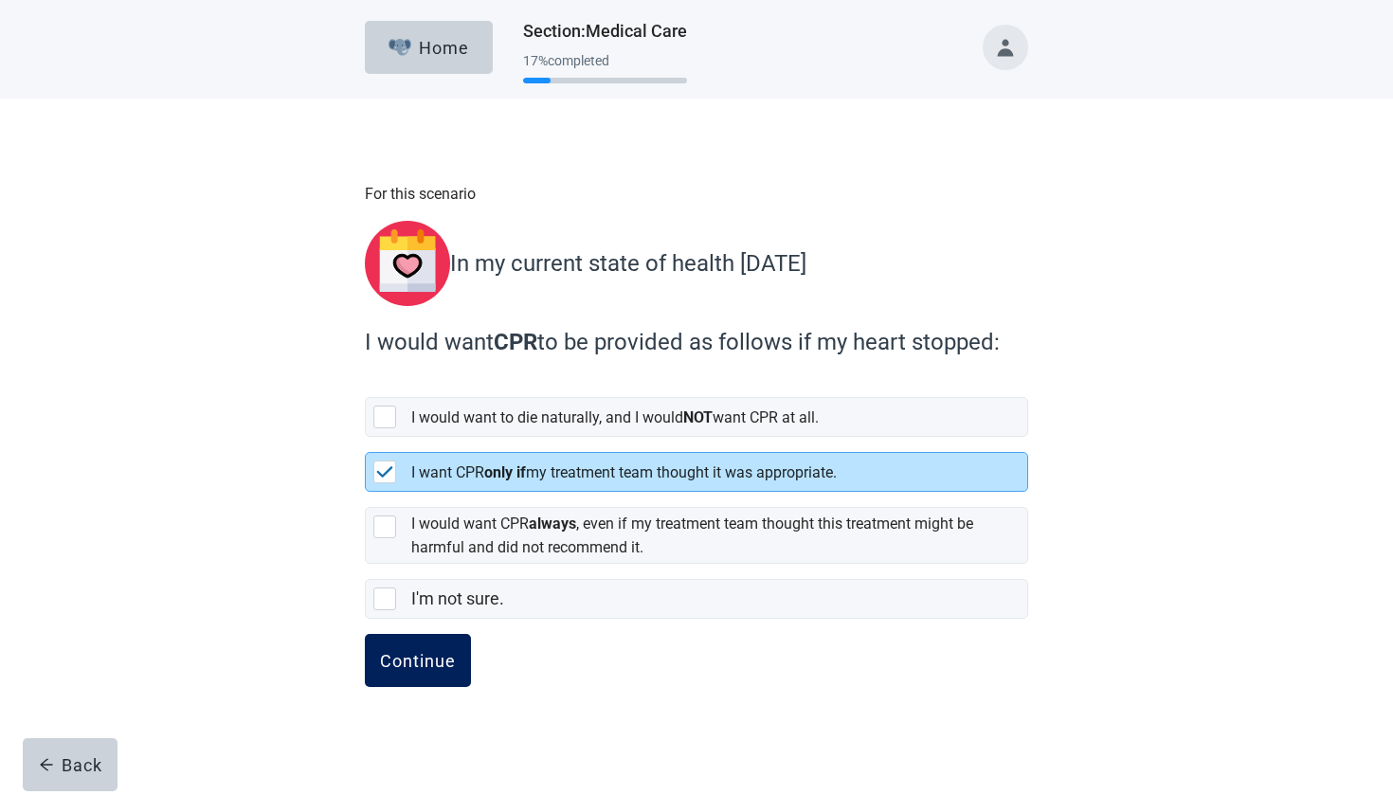
click at [427, 660] on button "Continue" at bounding box center [418, 660] width 106 height 53
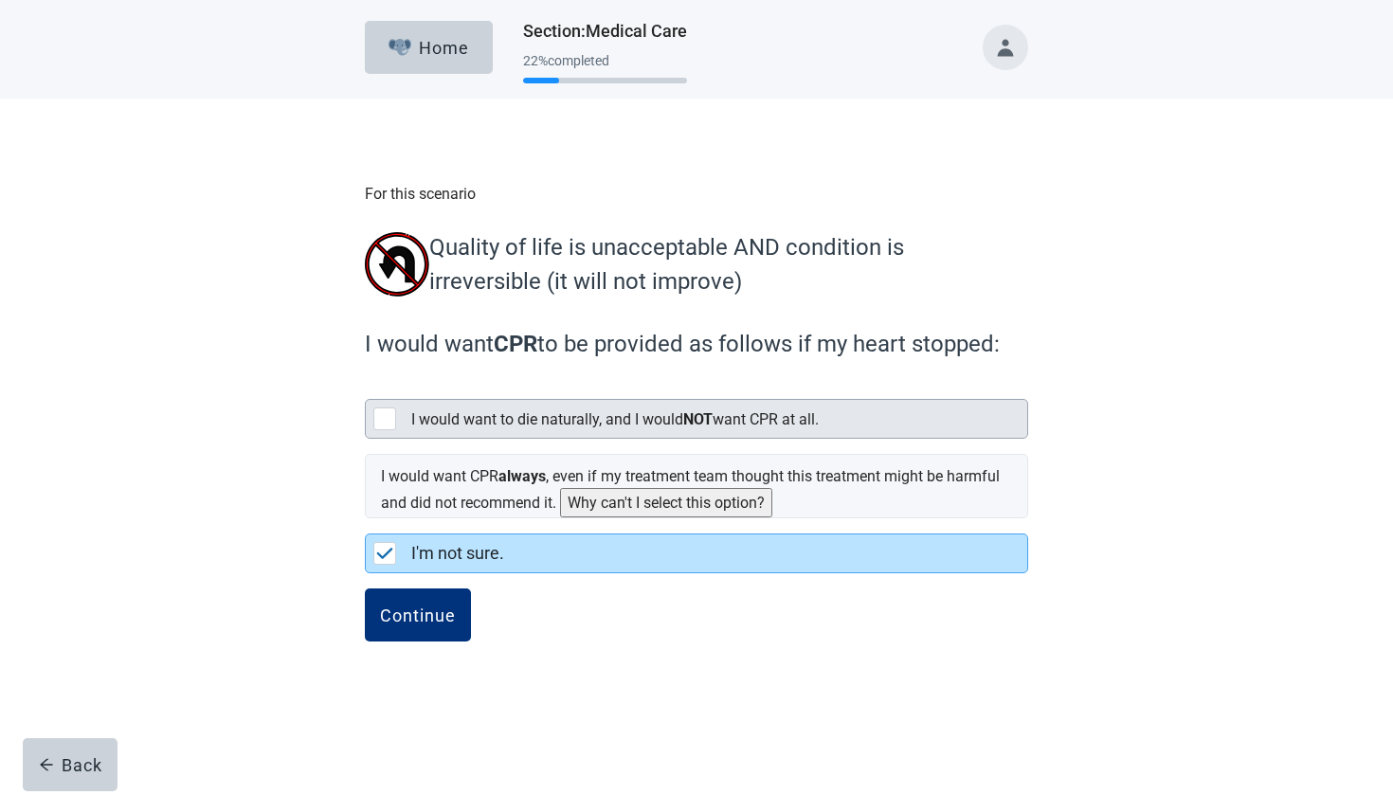
click at [393, 421] on div "[object Object], checkbox, not selected" at bounding box center [384, 418] width 23 height 23
click at [366, 385] on input "I would want to die naturally, and I would NOT want CPR at all." at bounding box center [365, 384] width 1 height 1
checkbox input "true"
checkbox input "false"
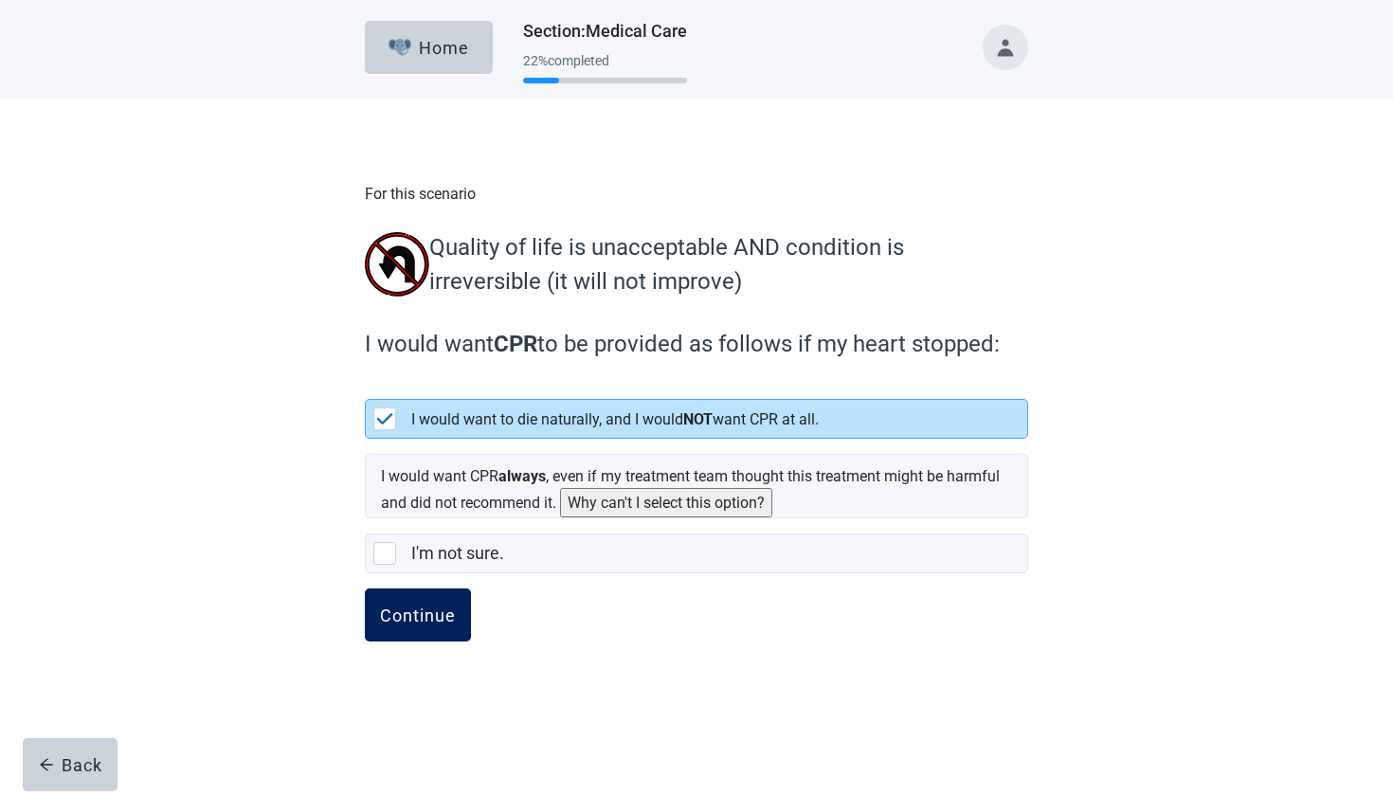
click at [421, 612] on div "Continue" at bounding box center [418, 614] width 76 height 19
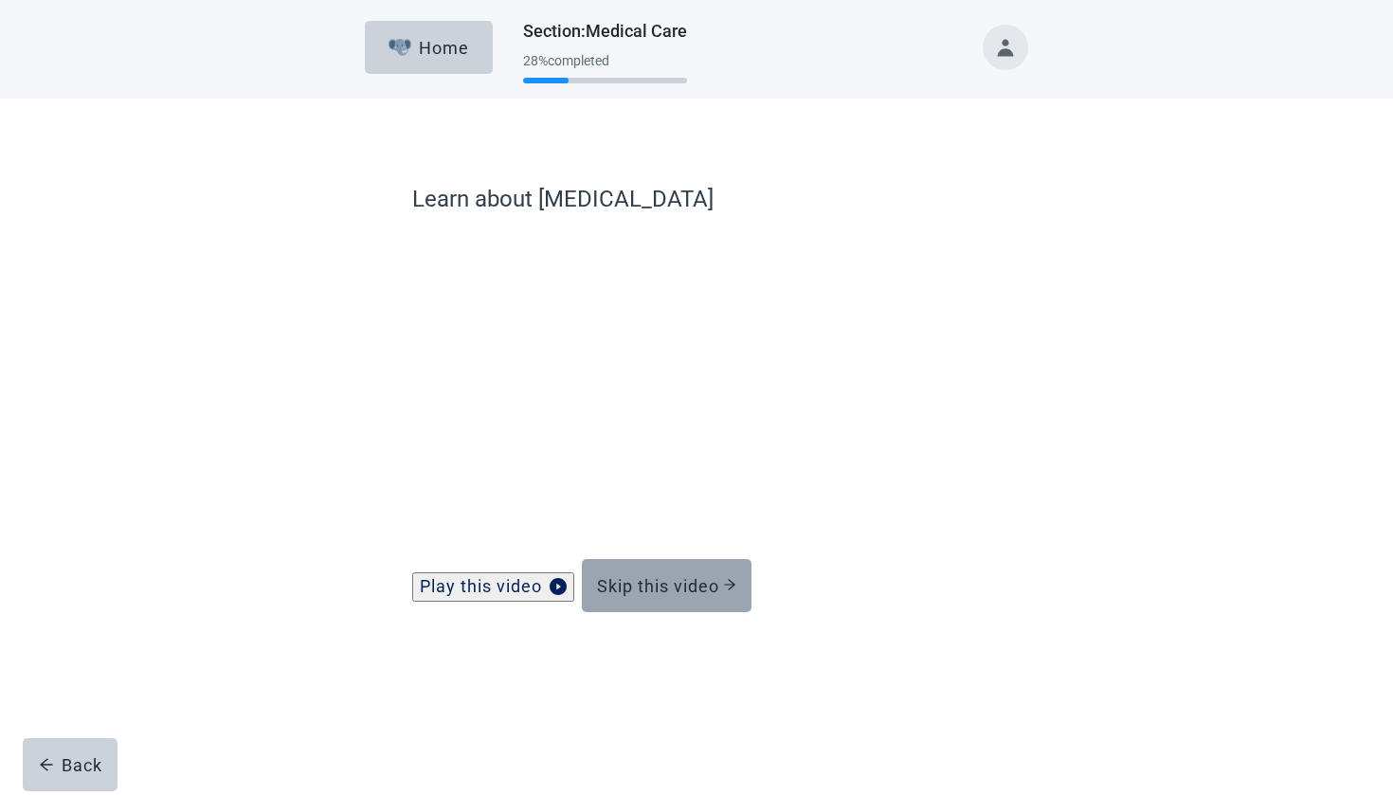
click at [672, 595] on div "Skip this video" at bounding box center [666, 585] width 139 height 19
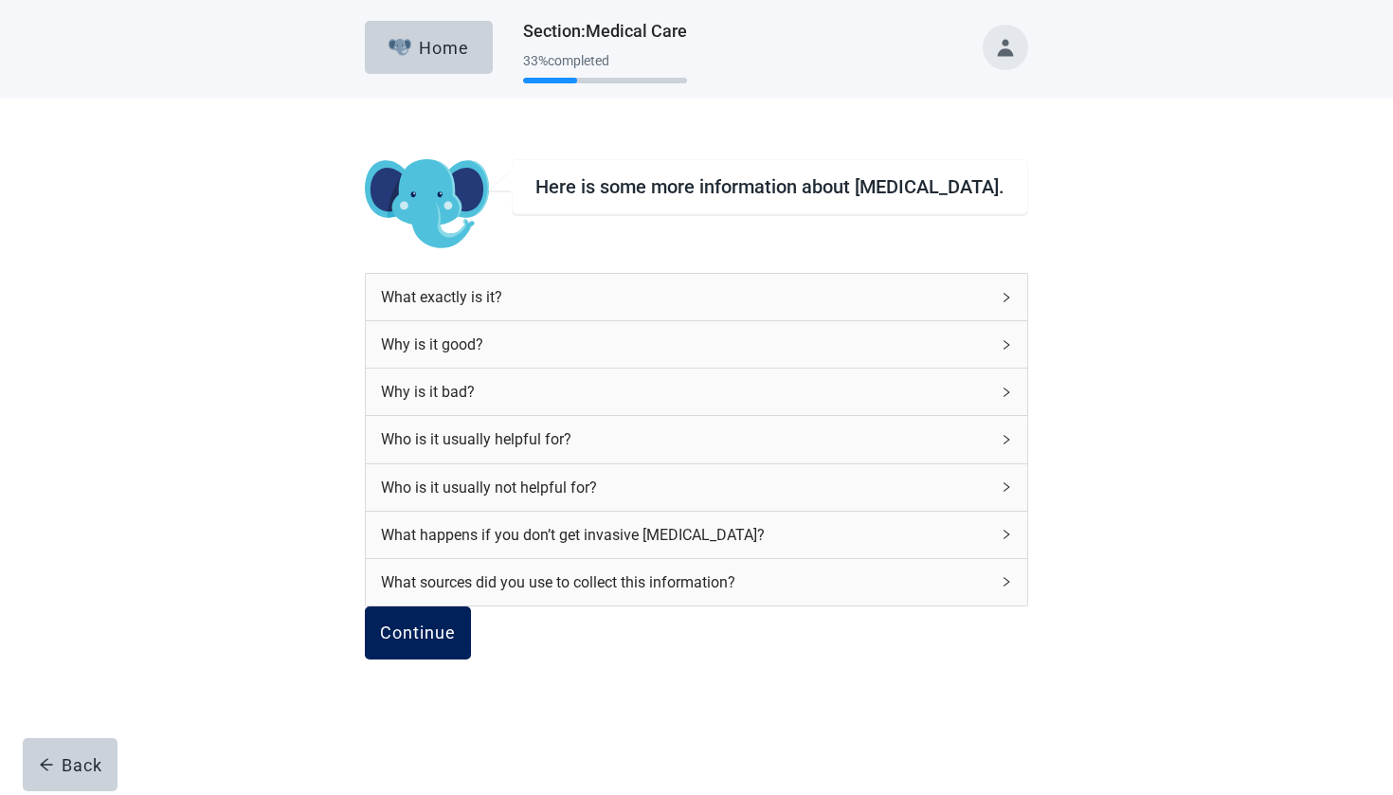
click at [456, 642] on div "Continue" at bounding box center [418, 632] width 76 height 19
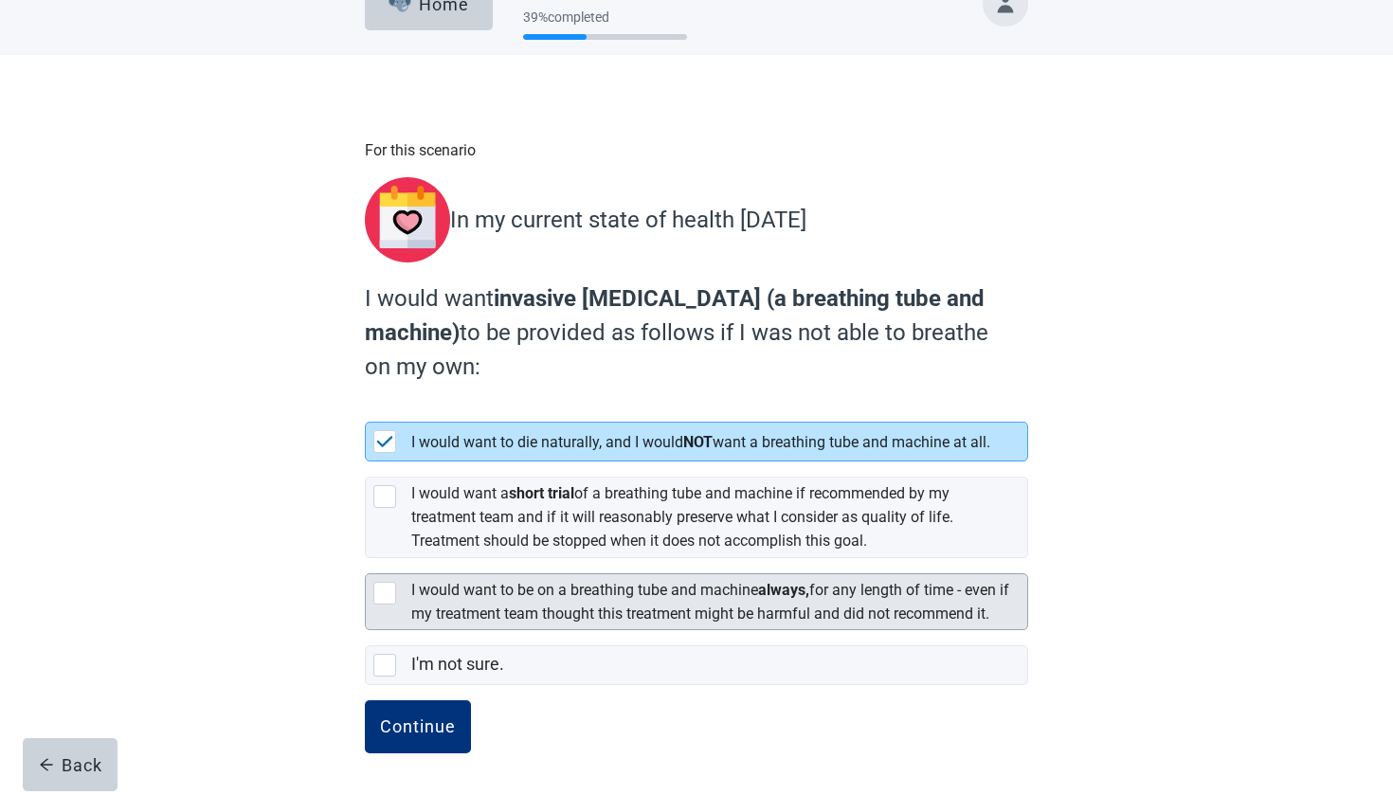
scroll to position [74, 0]
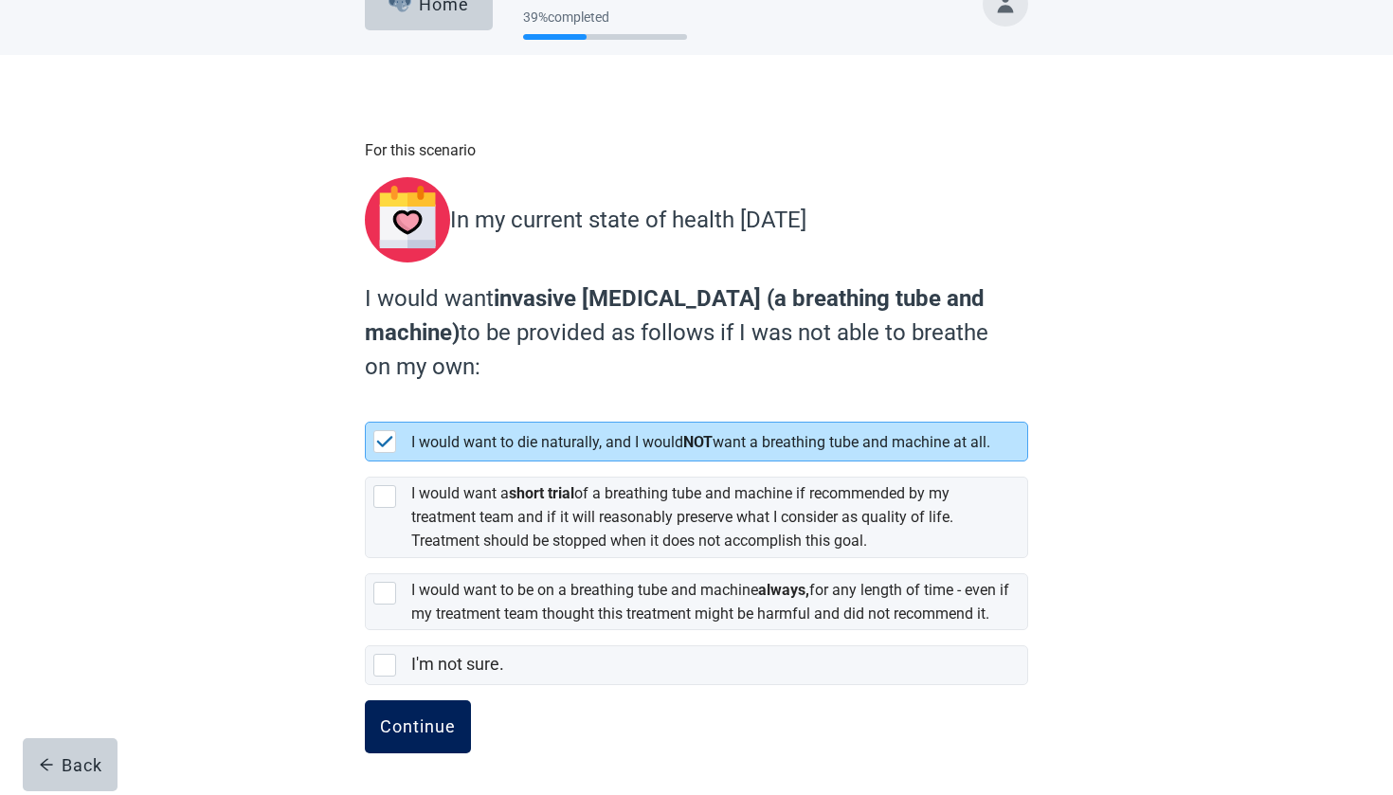
click at [418, 717] on div "Continue" at bounding box center [418, 726] width 76 height 19
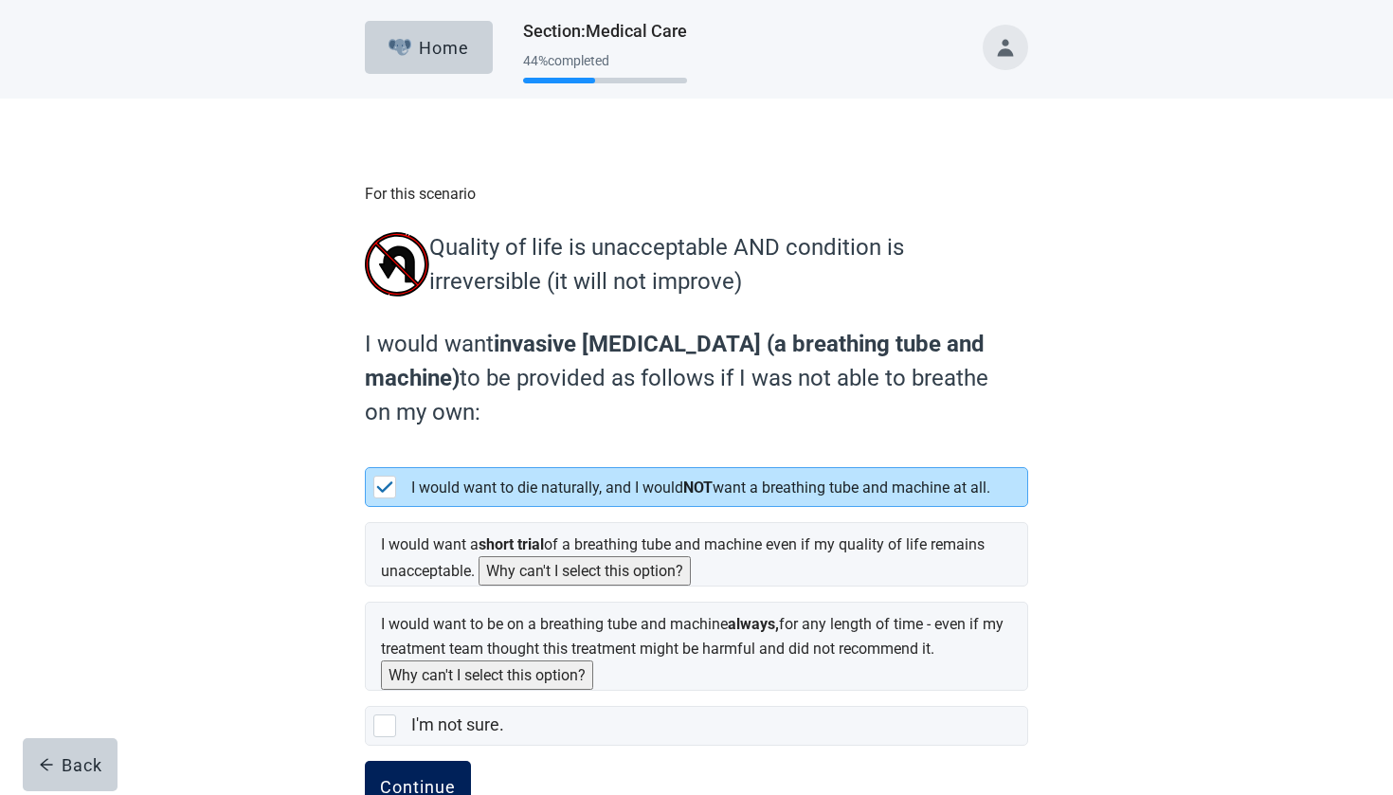
click at [427, 787] on button "Continue" at bounding box center [418, 787] width 106 height 53
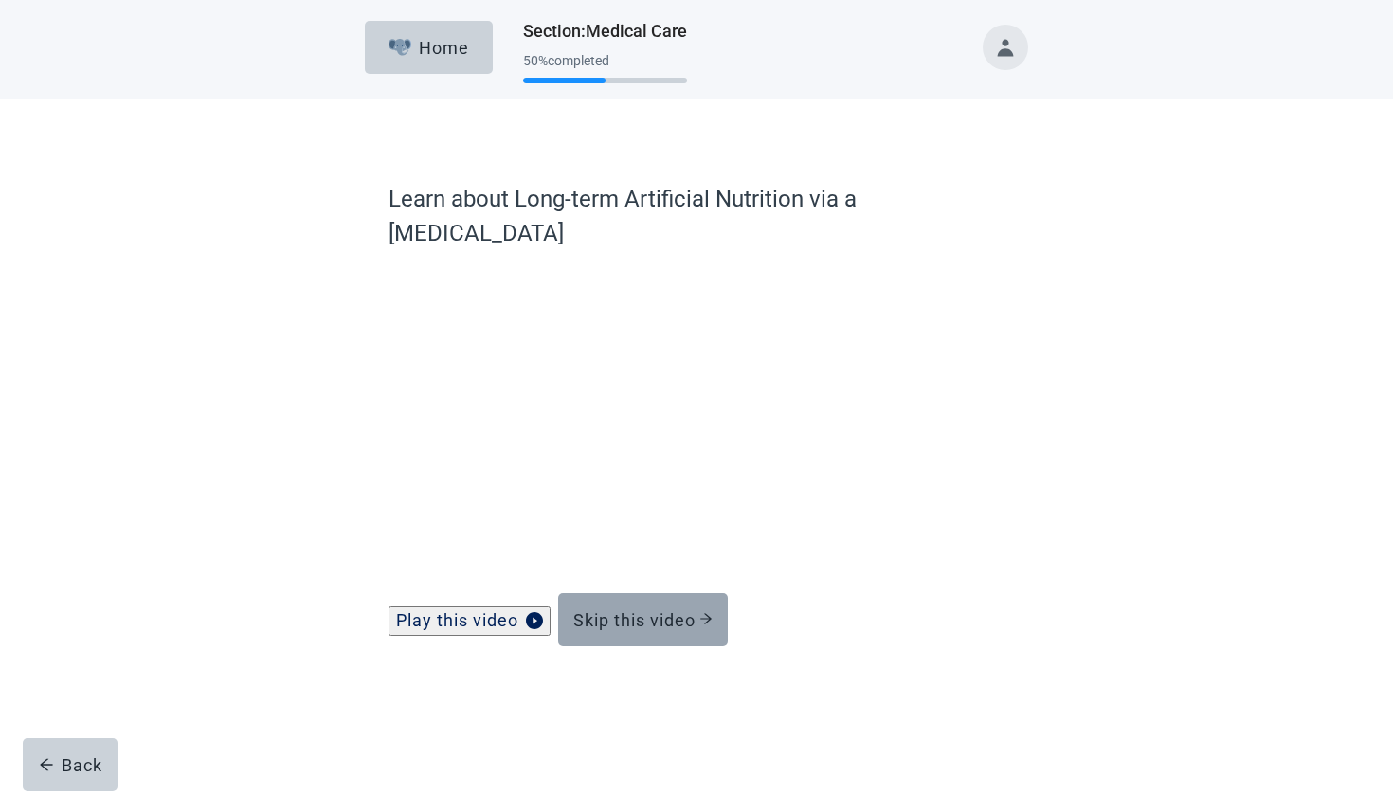
click at [693, 610] on div "Skip this video" at bounding box center [642, 619] width 139 height 19
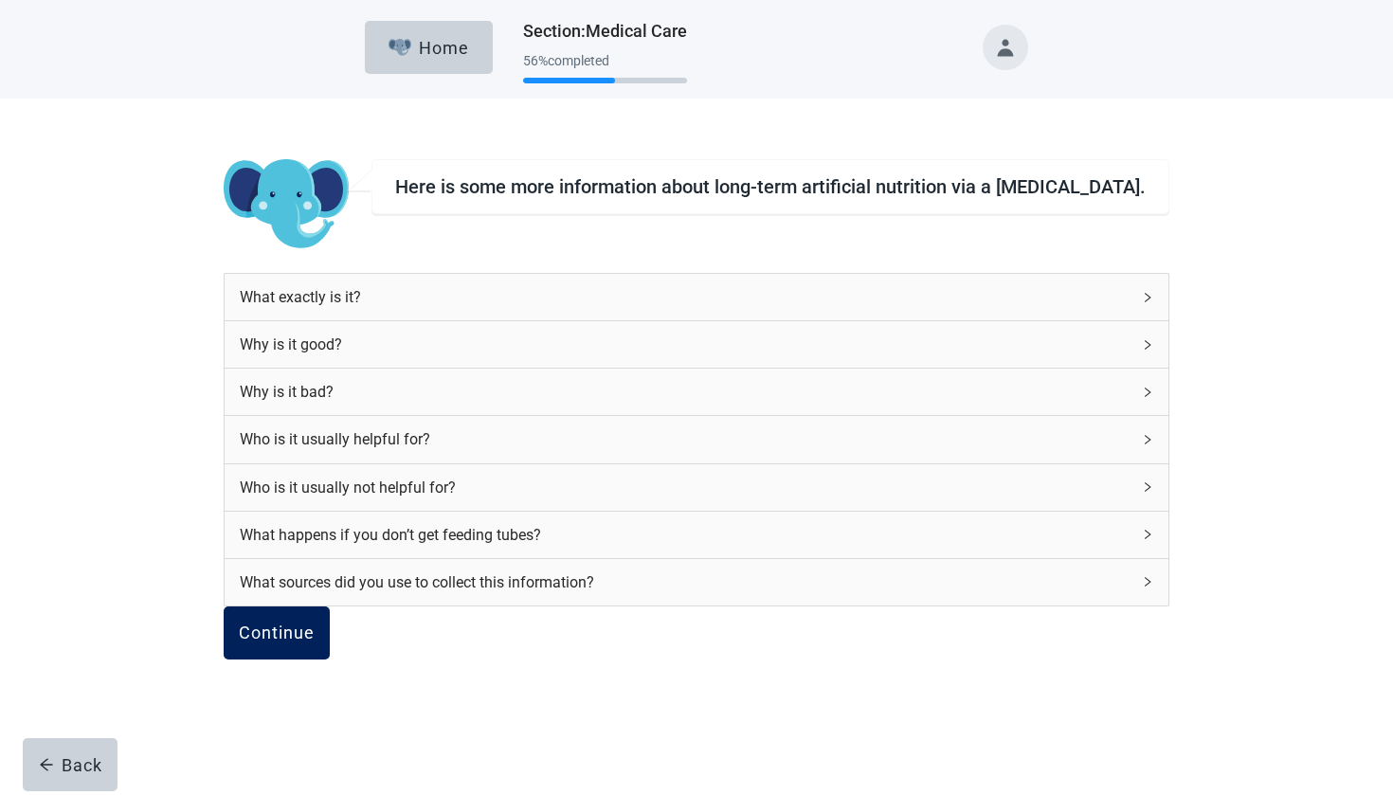
click at [315, 642] on div "Continue" at bounding box center [277, 632] width 76 height 19
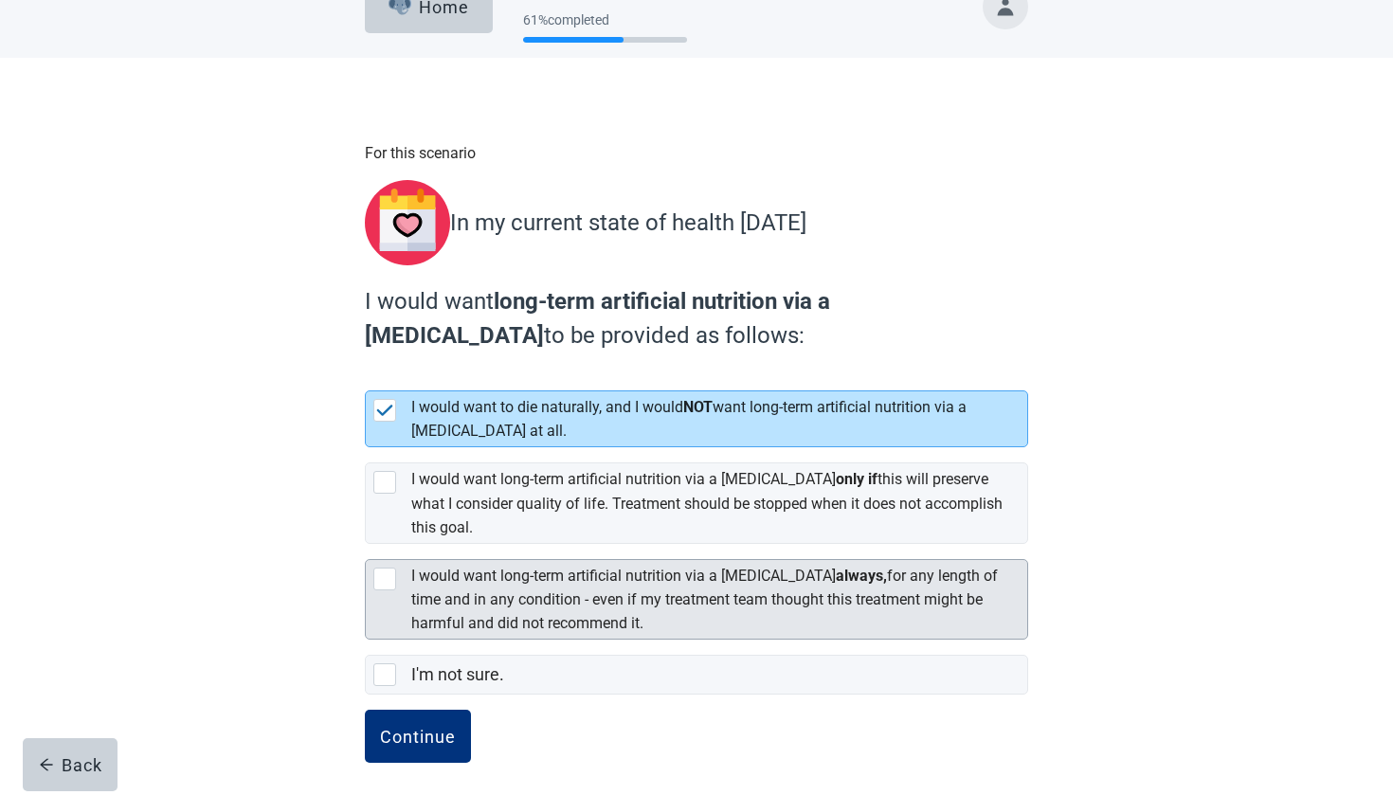
scroll to position [40, 0]
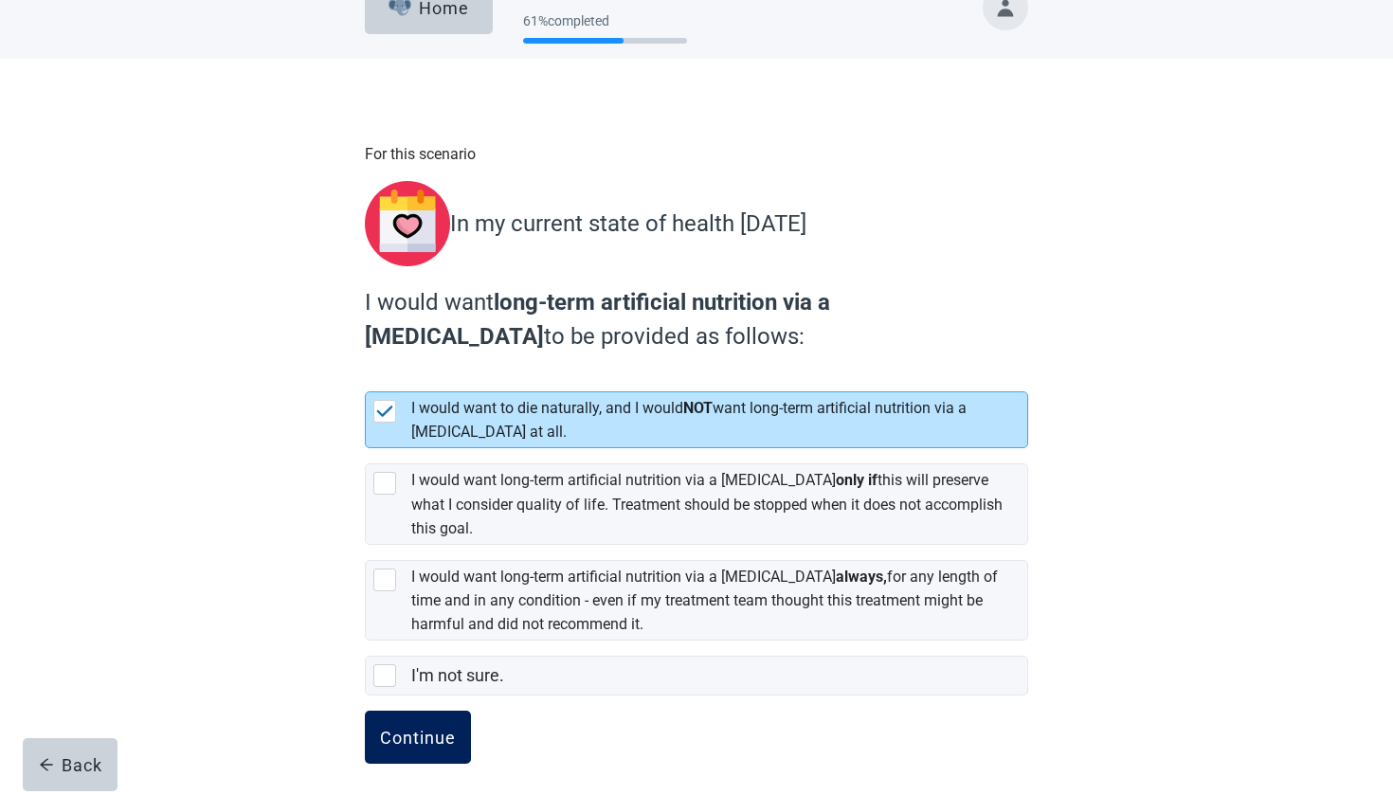
click at [421, 732] on div "Continue" at bounding box center [418, 737] width 76 height 19
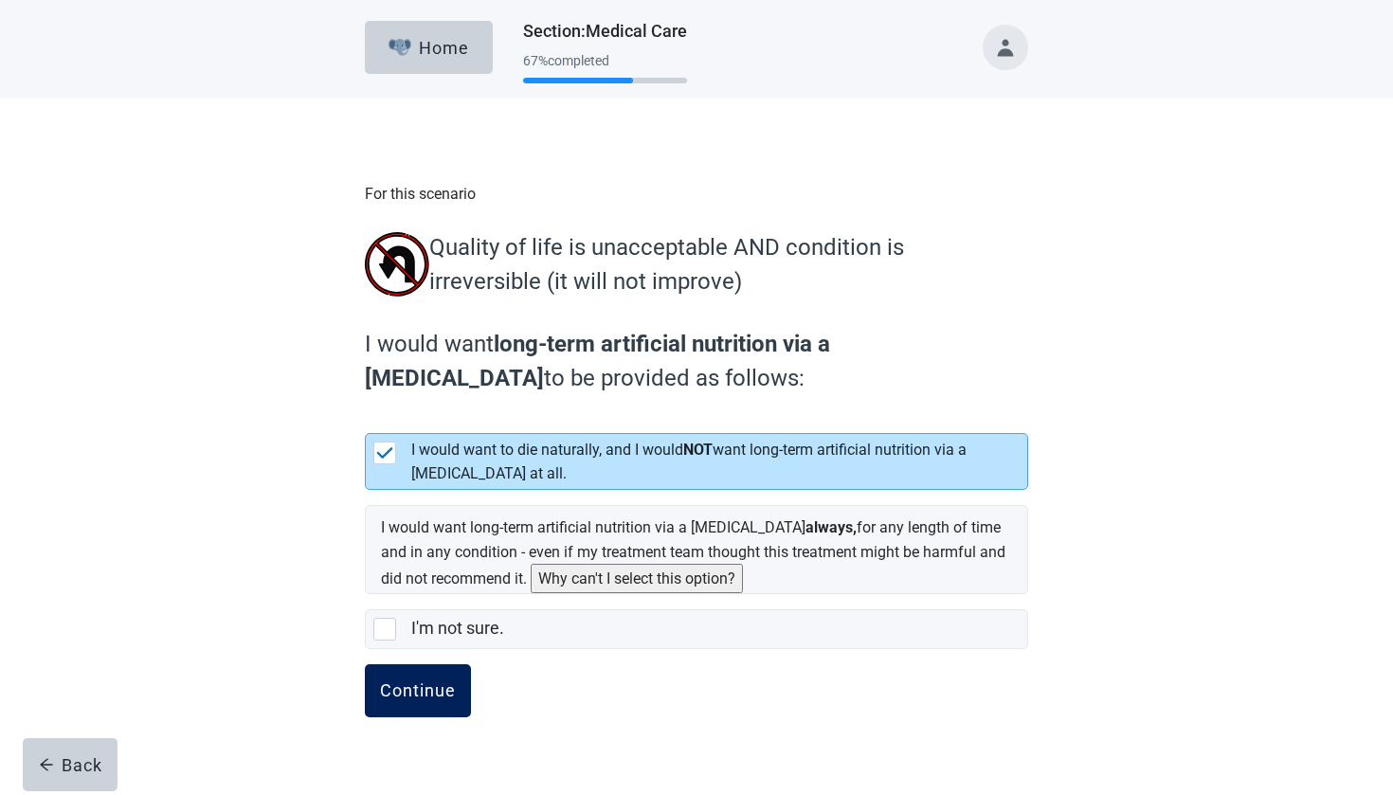
click at [420, 700] on div "Continue" at bounding box center [418, 690] width 76 height 19
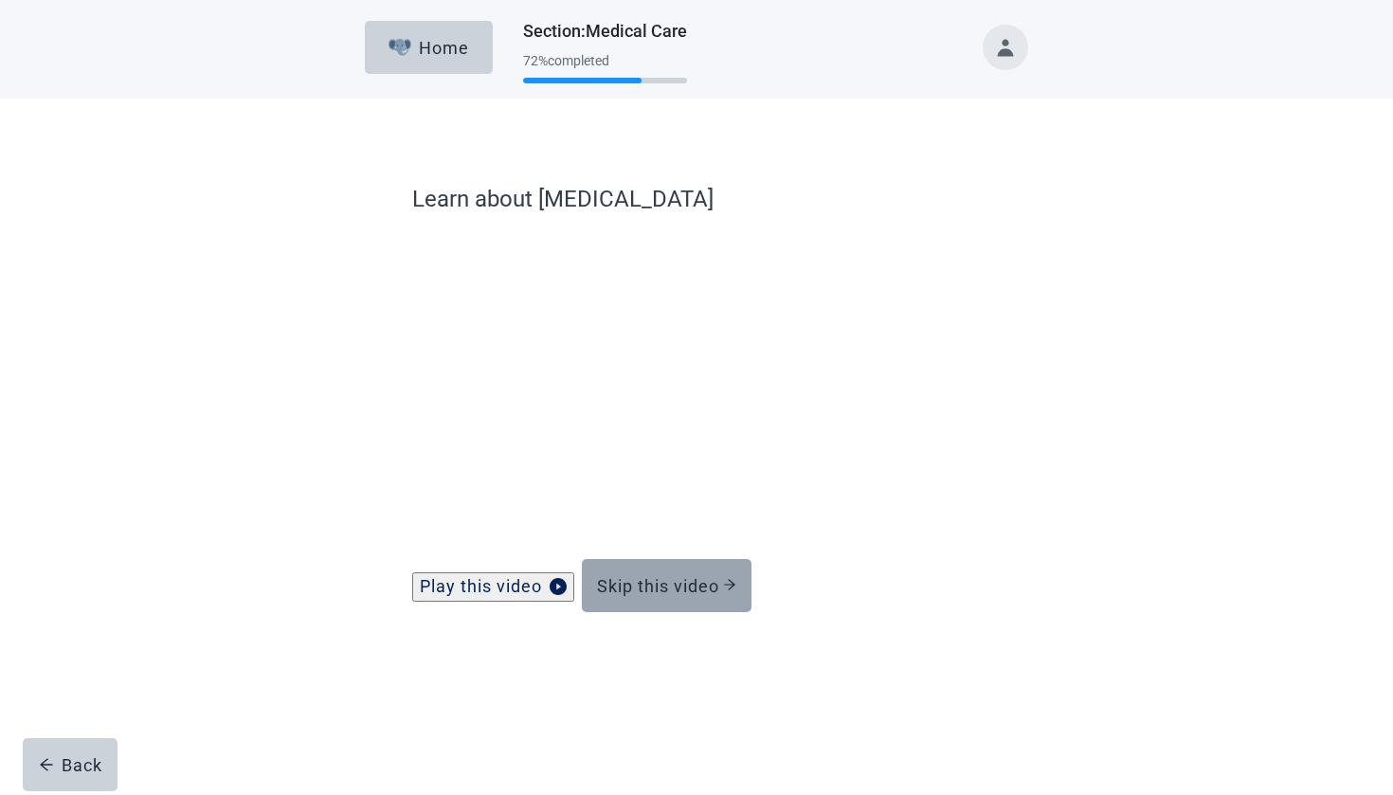
click at [693, 595] on div "Skip this video" at bounding box center [666, 585] width 139 height 19
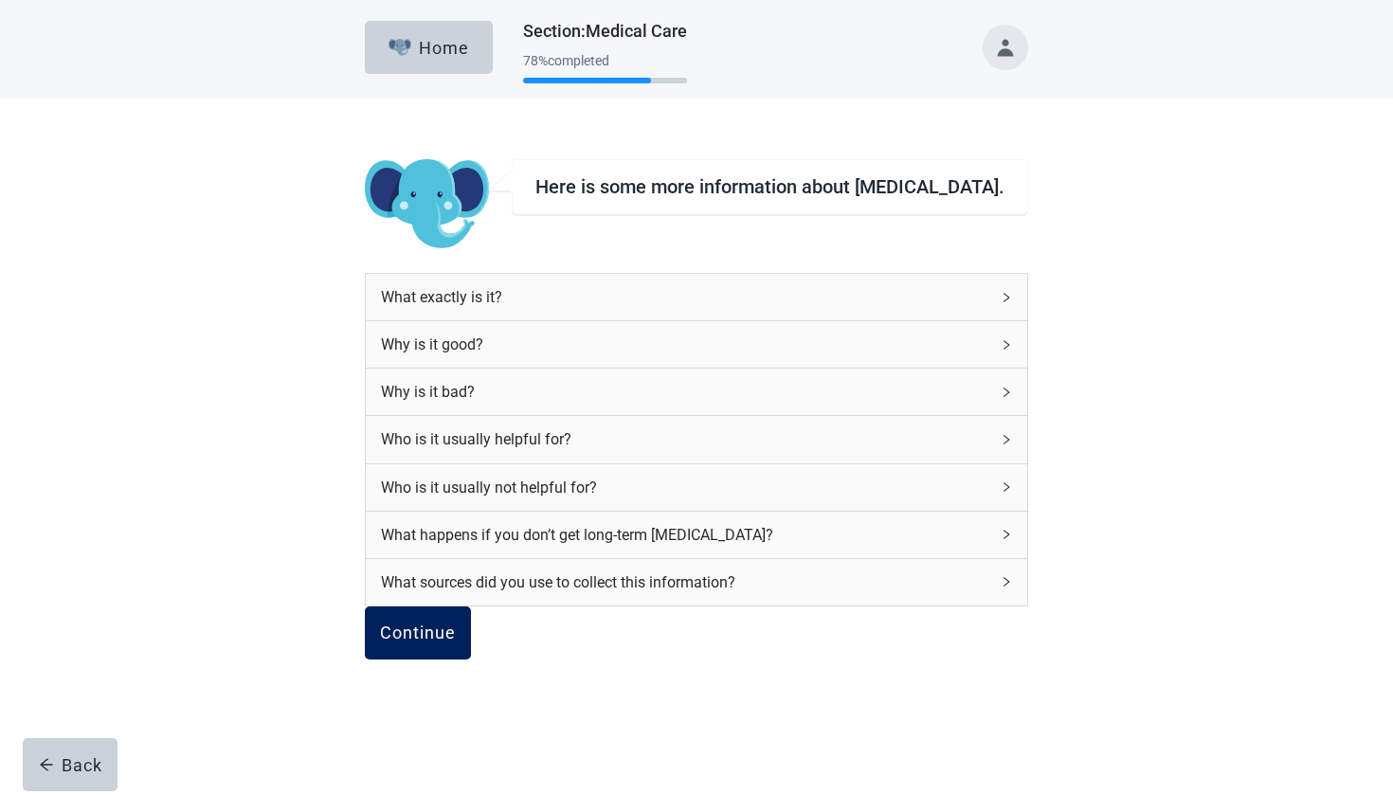
click at [451, 642] on div "Continue" at bounding box center [418, 632] width 76 height 19
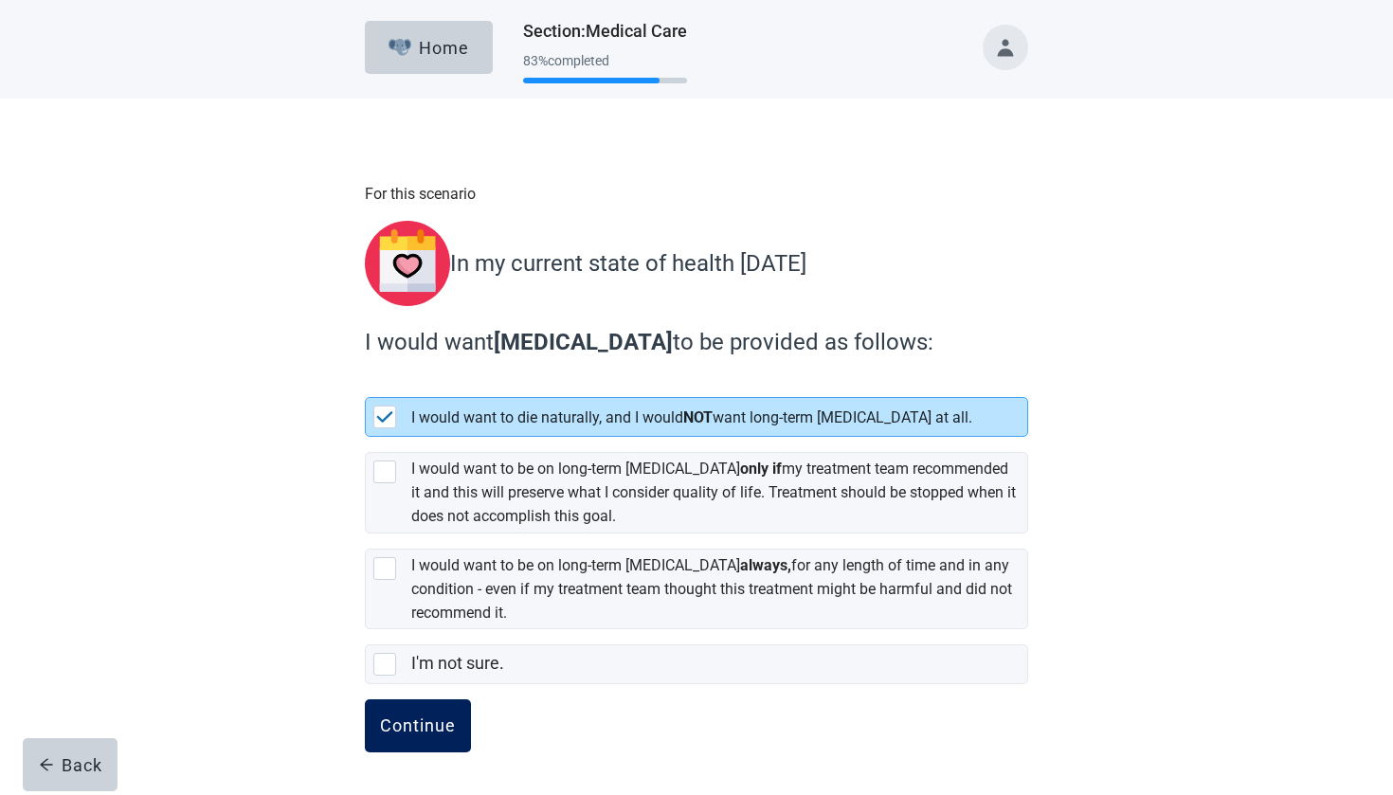
click at [406, 729] on button "Continue" at bounding box center [418, 725] width 106 height 53
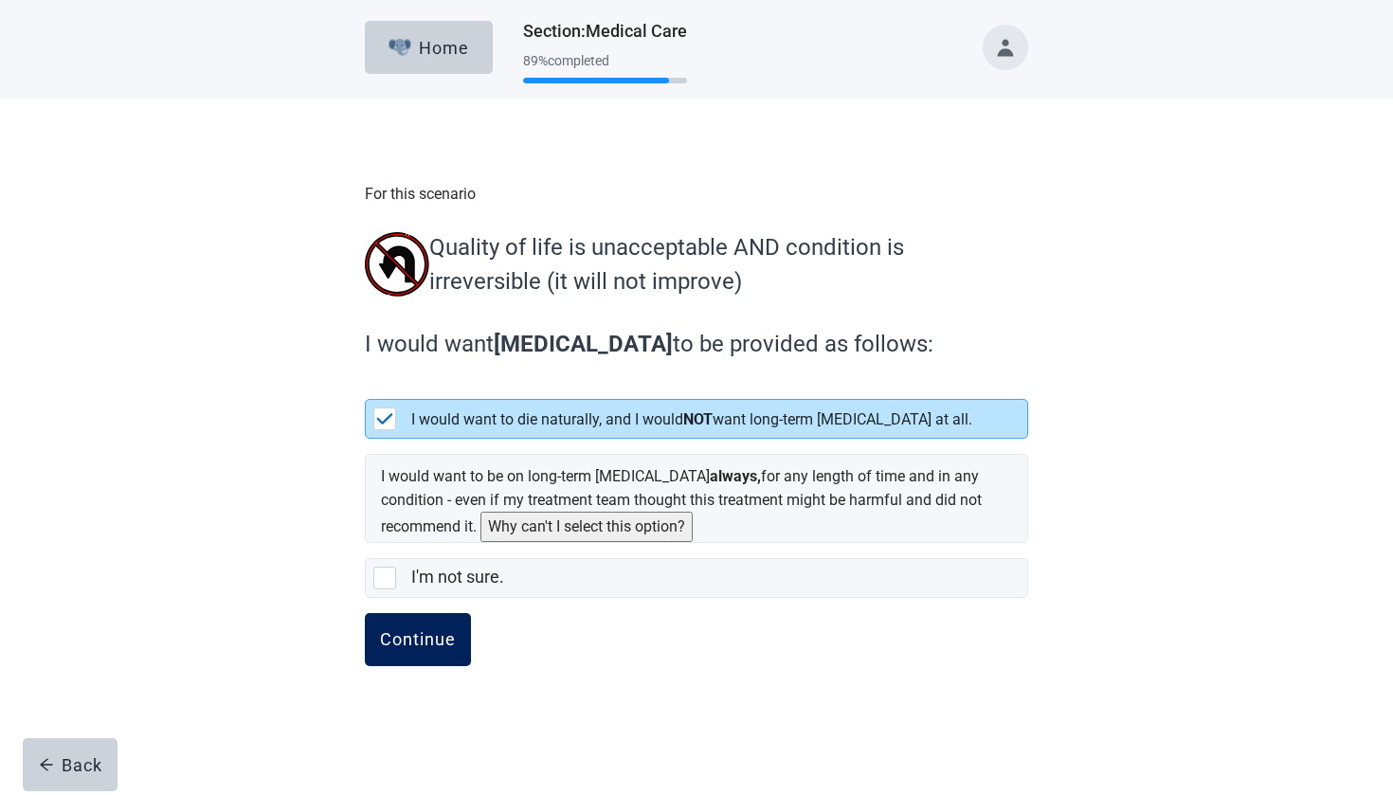
click at [431, 648] on button "Continue" at bounding box center [418, 639] width 106 height 53
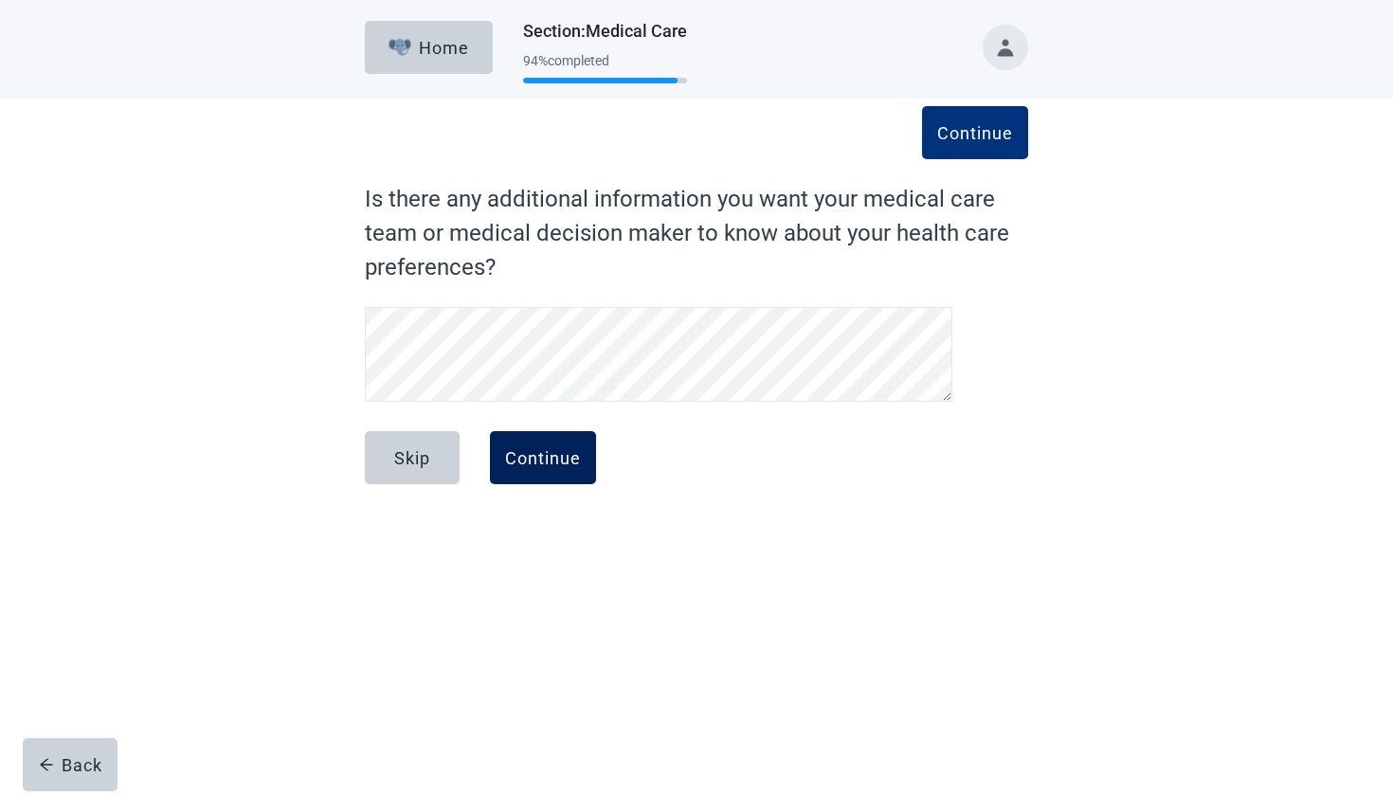
click at [556, 462] on div "Continue" at bounding box center [543, 457] width 76 height 19
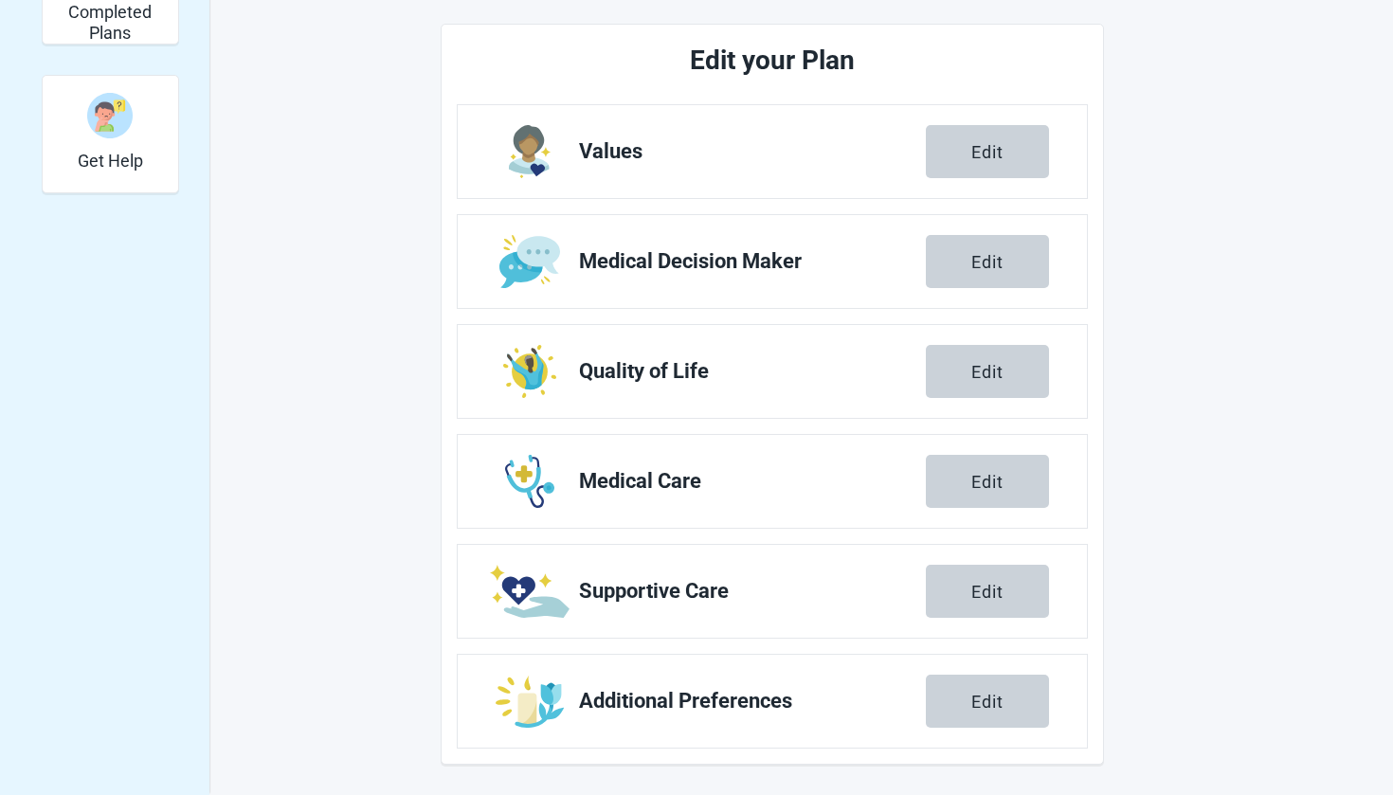
scroll to position [604, 0]
click at [1014, 603] on button "Edit" at bounding box center [987, 591] width 123 height 53
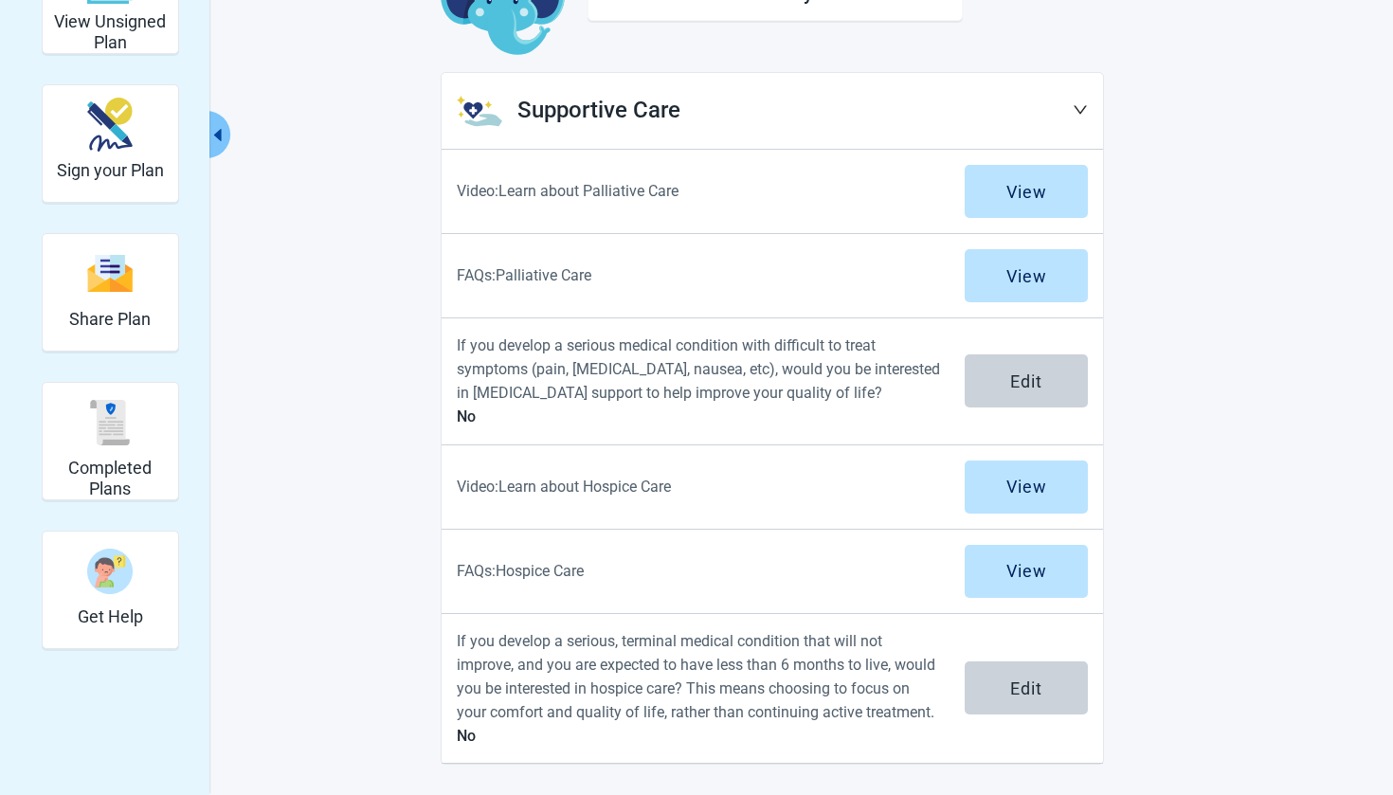
scroll to position [148, 0]
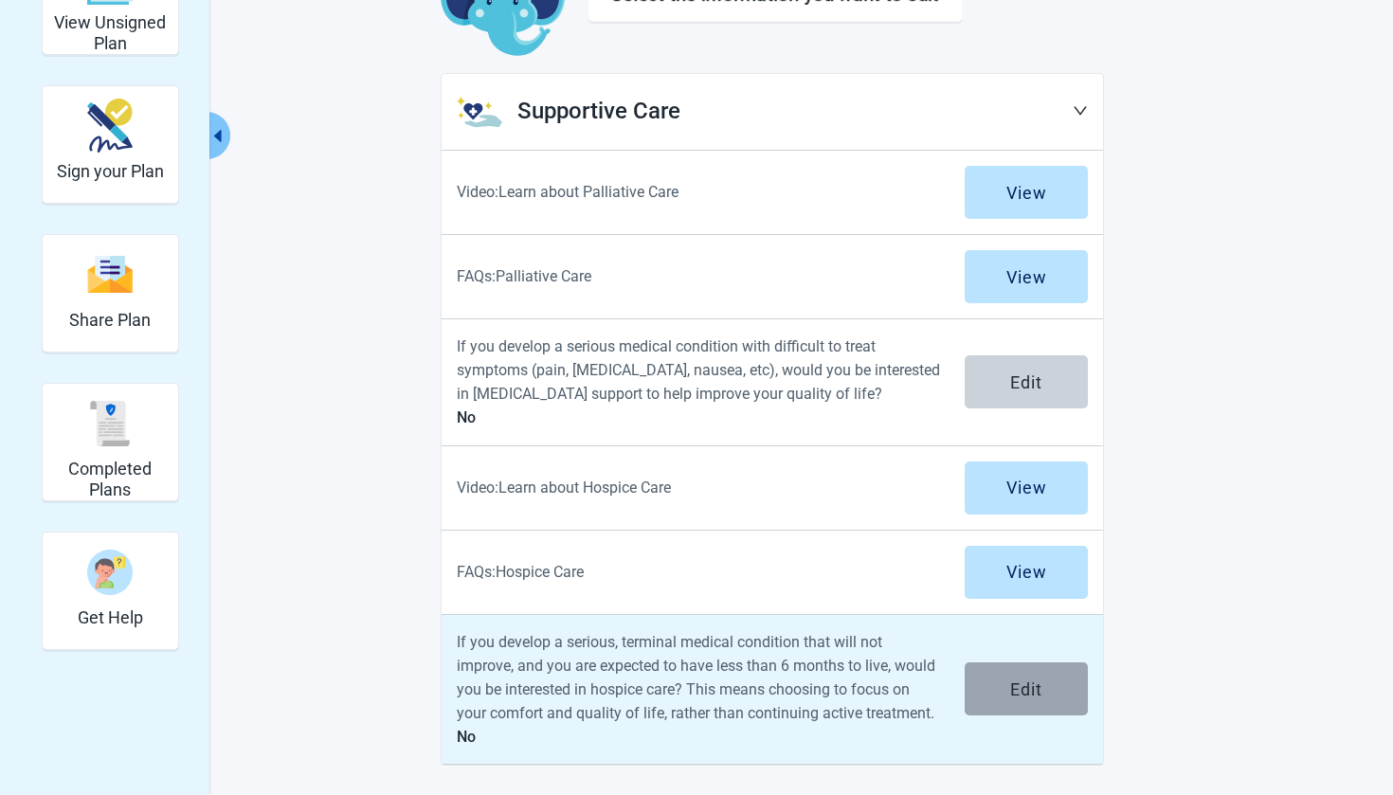
click at [1040, 705] on button "Edit" at bounding box center [1025, 688] width 123 height 53
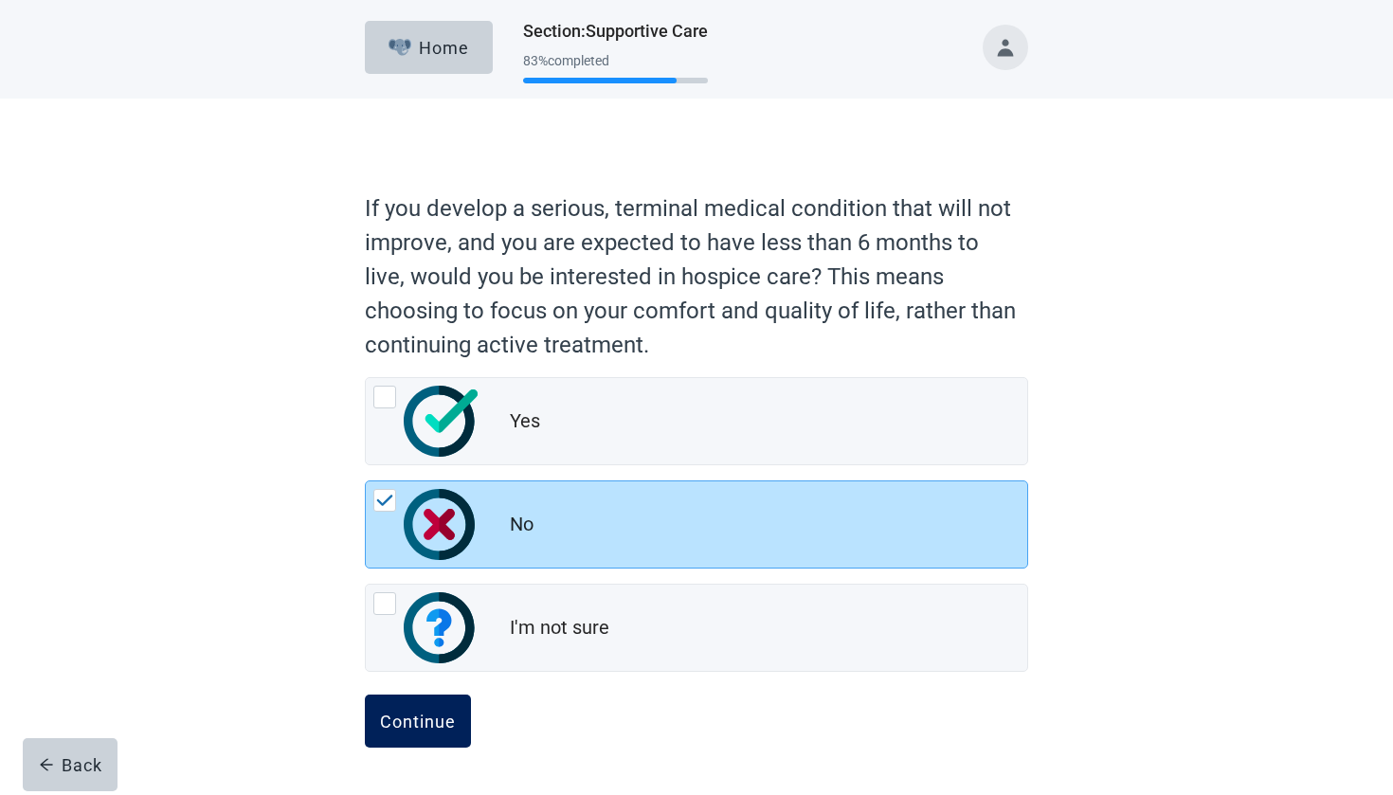
click at [422, 730] on button "Continue" at bounding box center [418, 720] width 106 height 53
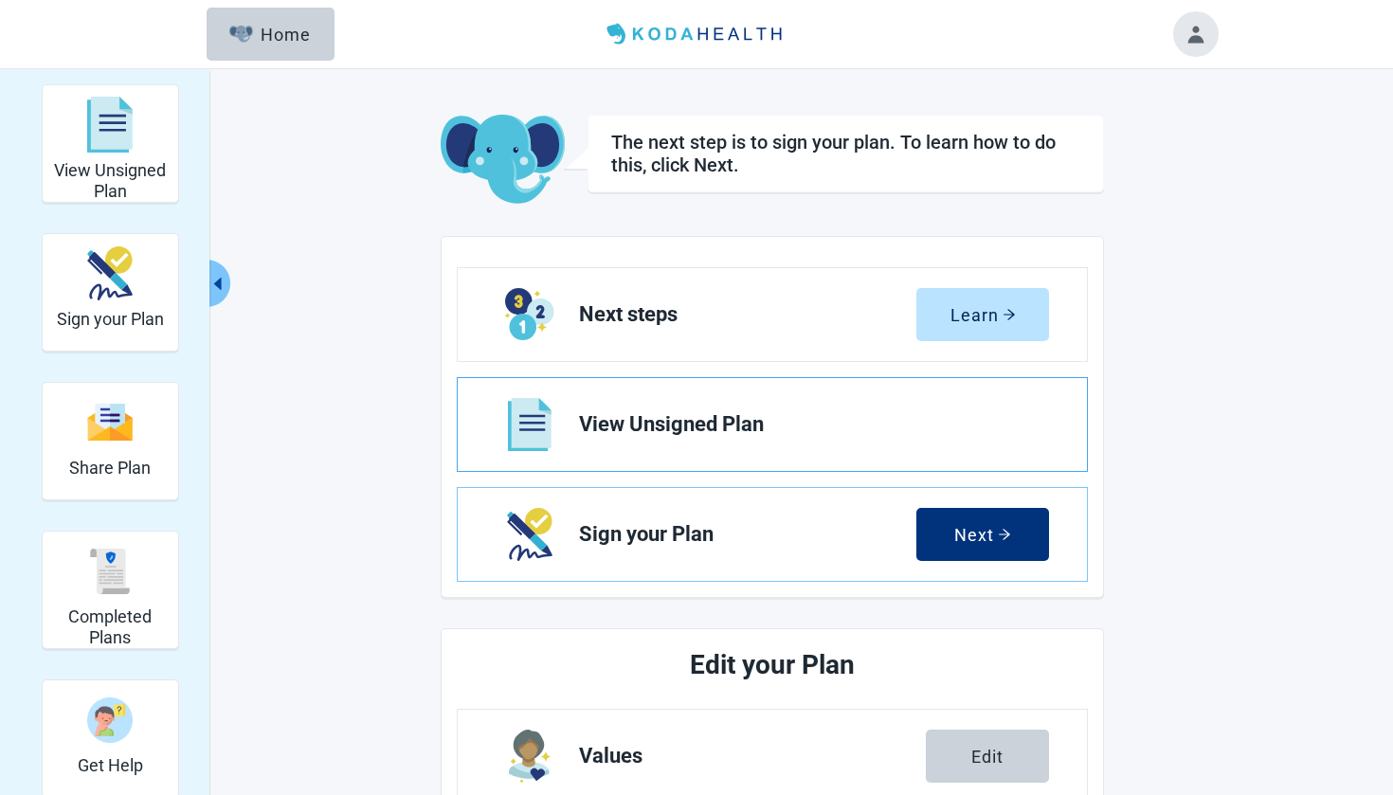
click at [711, 441] on link "View Unsigned Plan" at bounding box center [772, 424] width 629 height 93
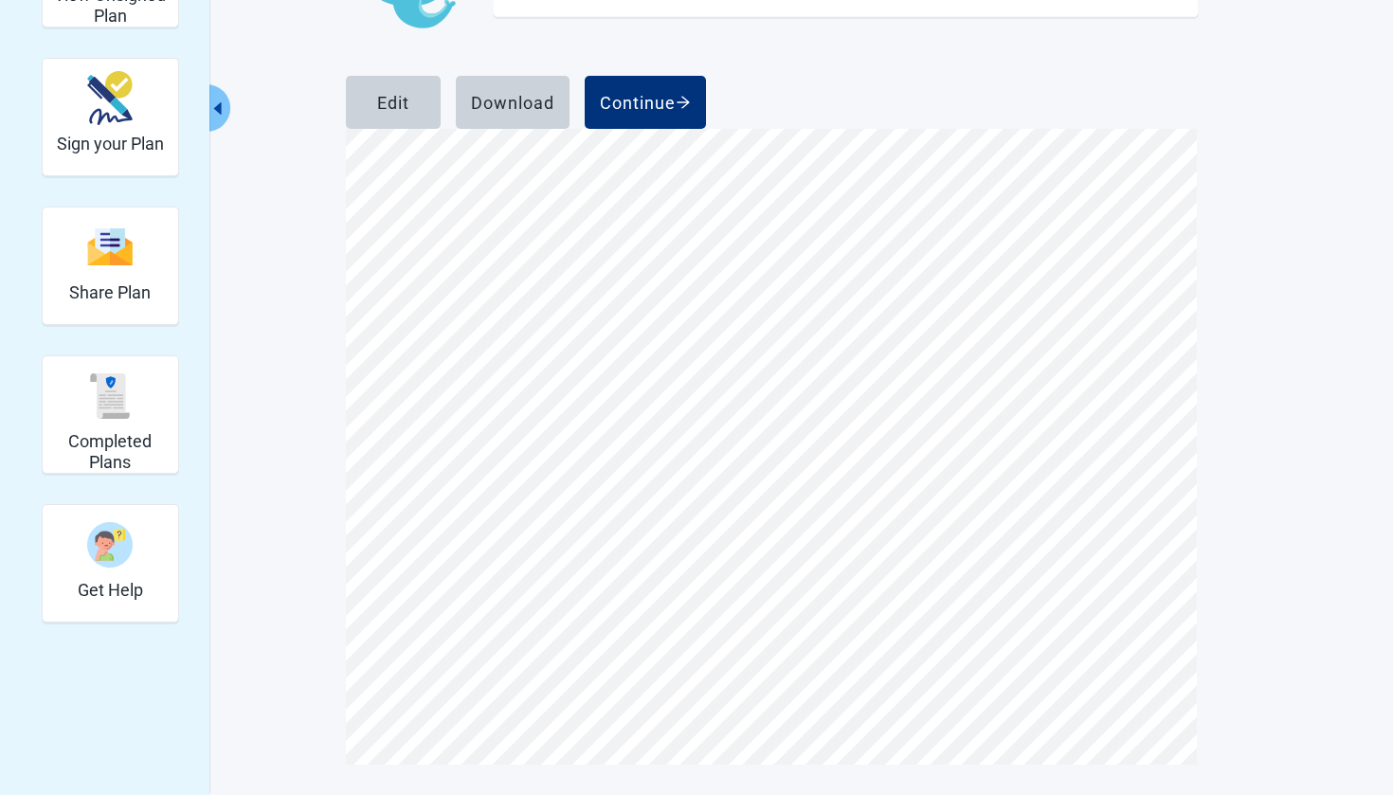
scroll to position [192, 0]
click at [691, 93] on div "Continue" at bounding box center [645, 102] width 91 height 19
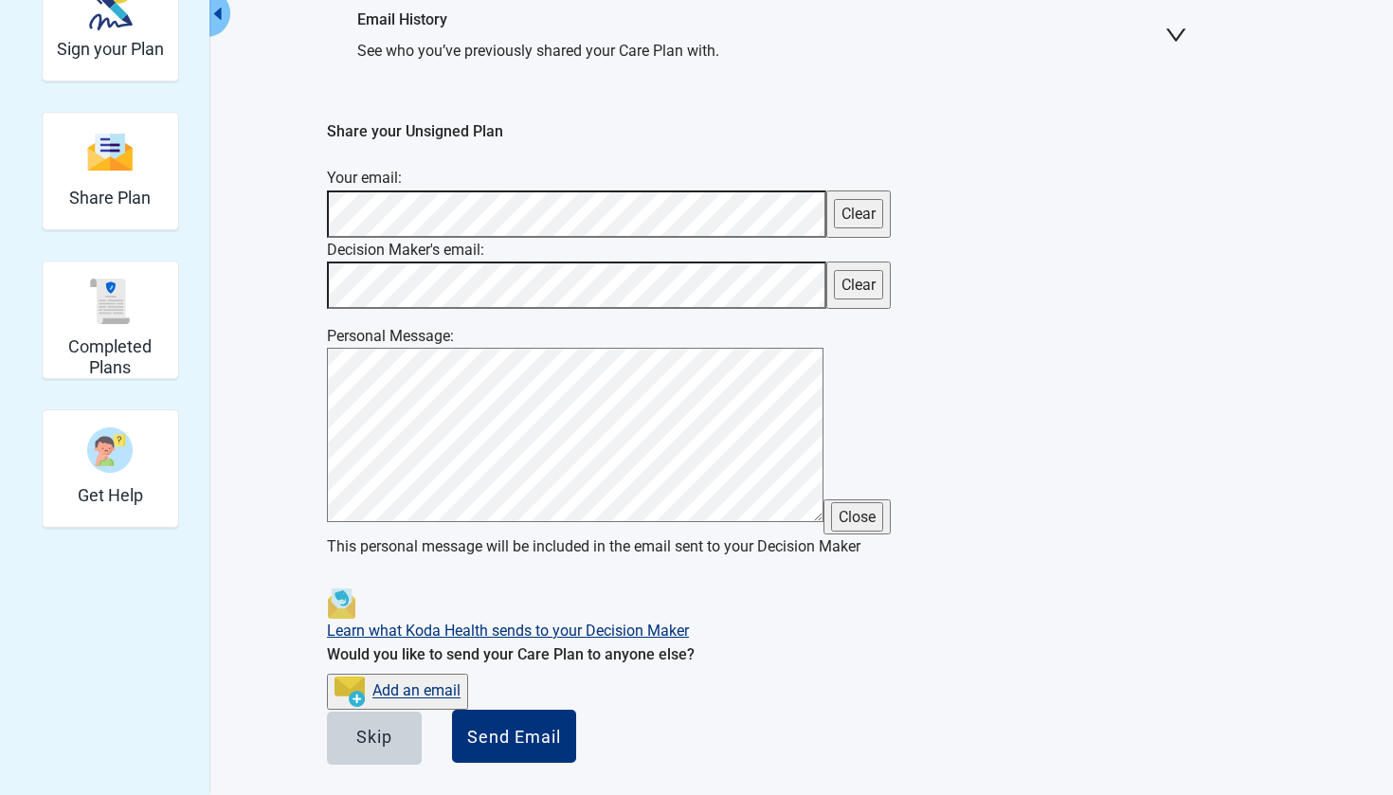
scroll to position [423, 0]
click at [422, 711] on button "Skip" at bounding box center [374, 737] width 95 height 53
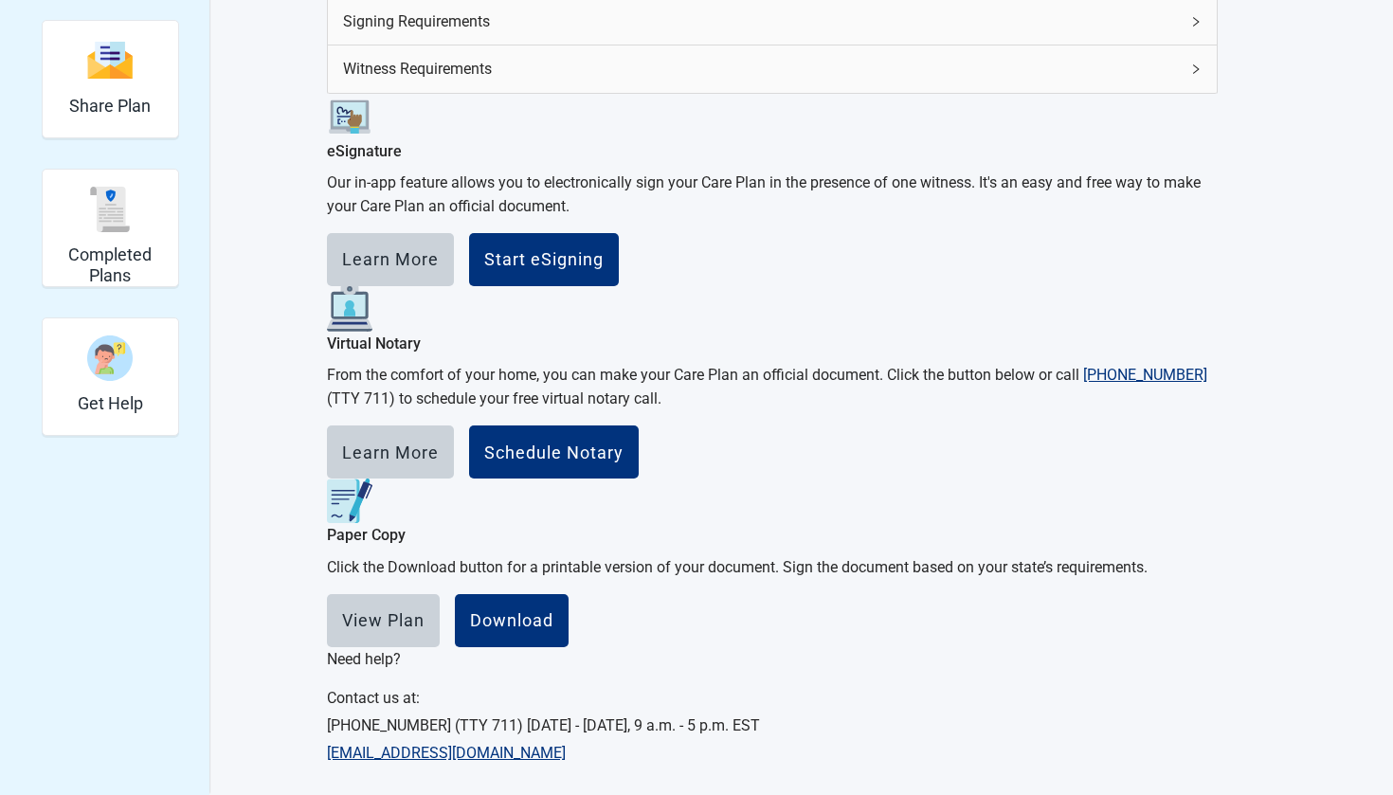
scroll to position [381, 0]
click at [619, 286] on button "Start eSigning" at bounding box center [544, 259] width 150 height 53
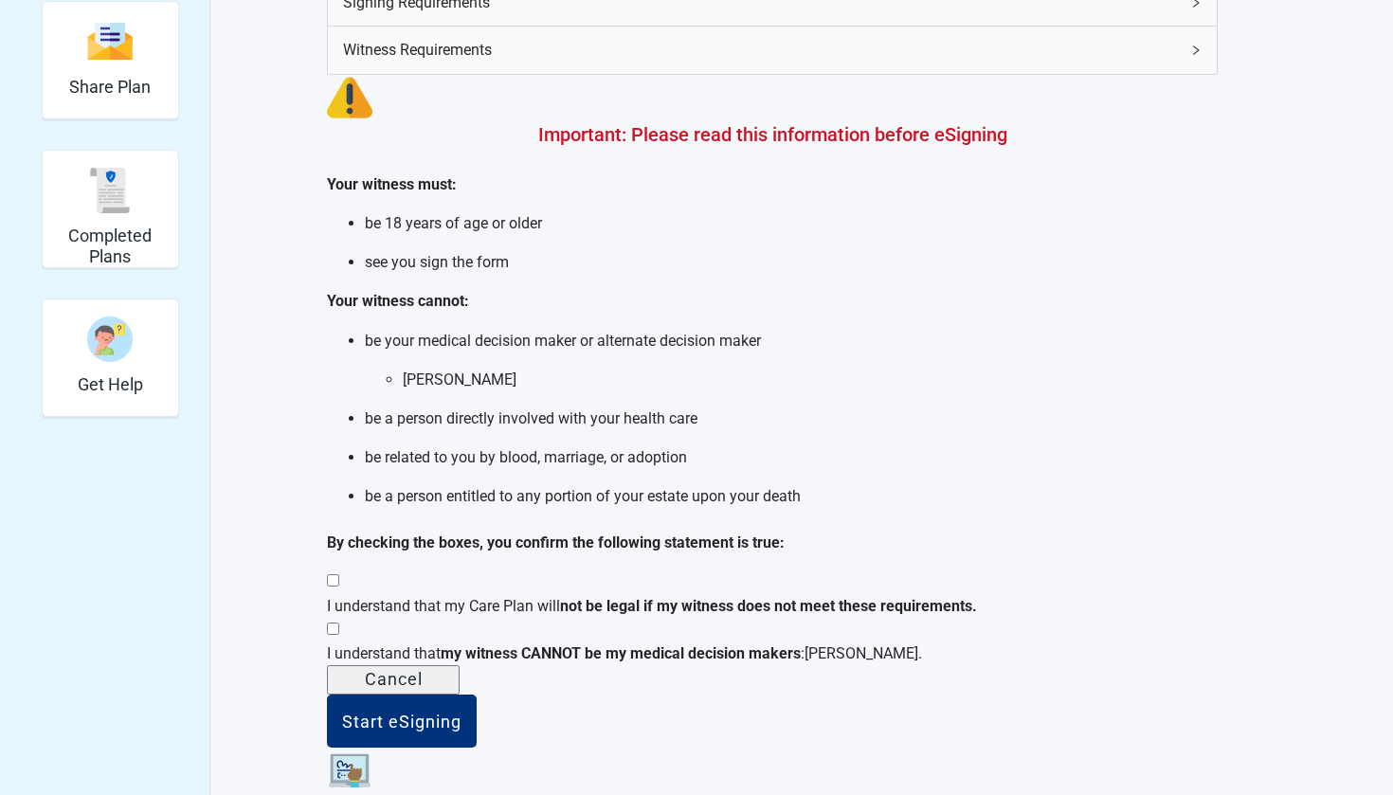
click at [522, 569] on div "Main content" at bounding box center [768, 581] width 883 height 24
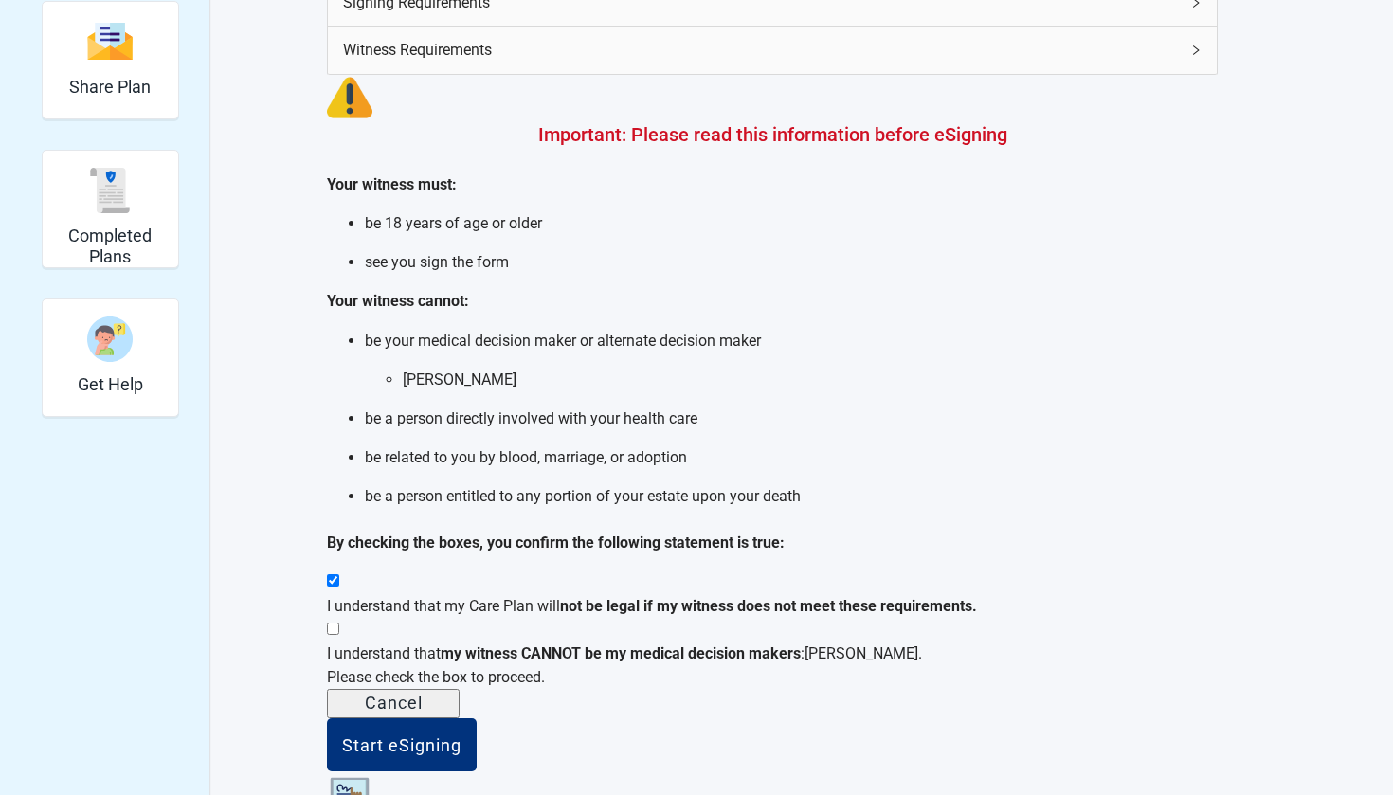
click at [522, 618] on div "Main content" at bounding box center [768, 630] width 883 height 24
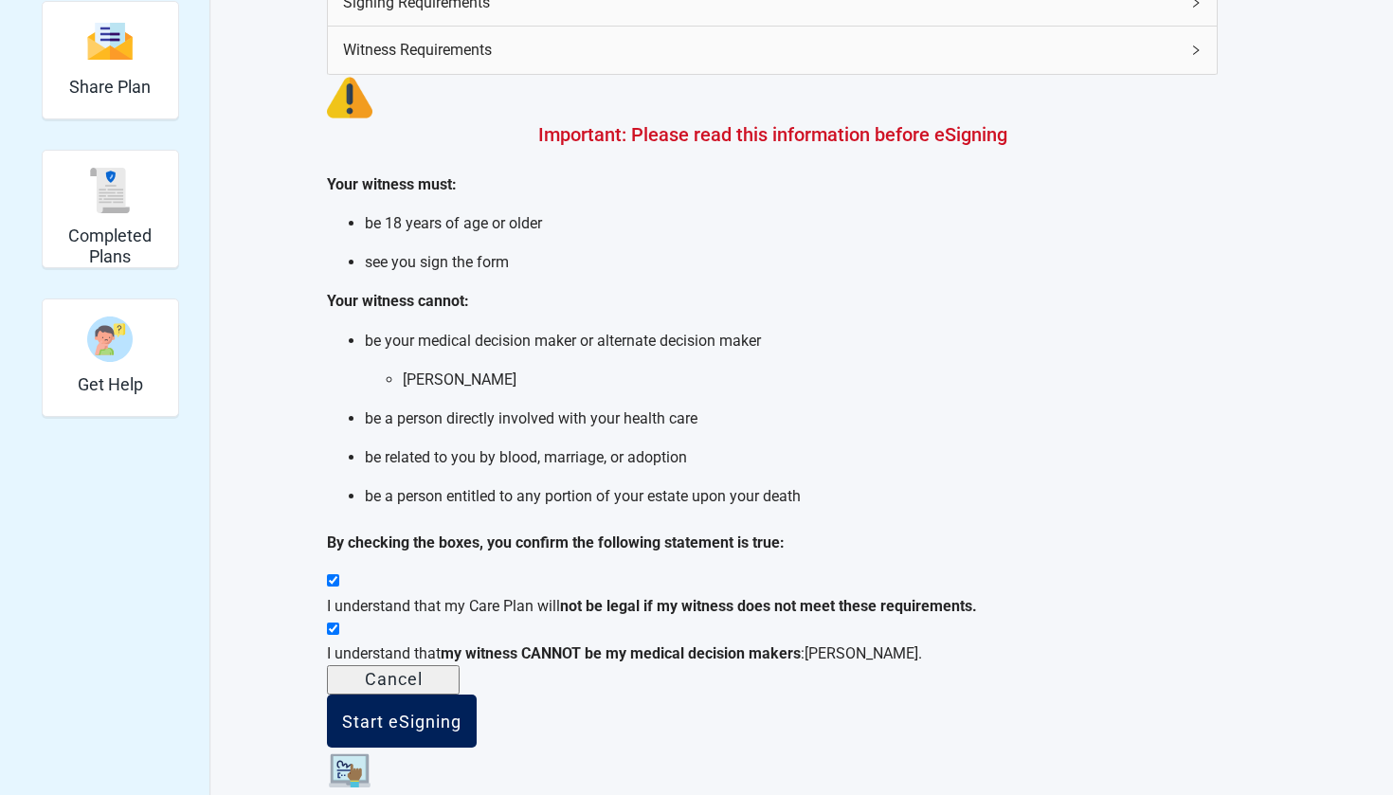
click at [461, 730] on div "Start eSigning" at bounding box center [401, 720] width 119 height 19
